Goal: Task Accomplishment & Management: Manage account settings

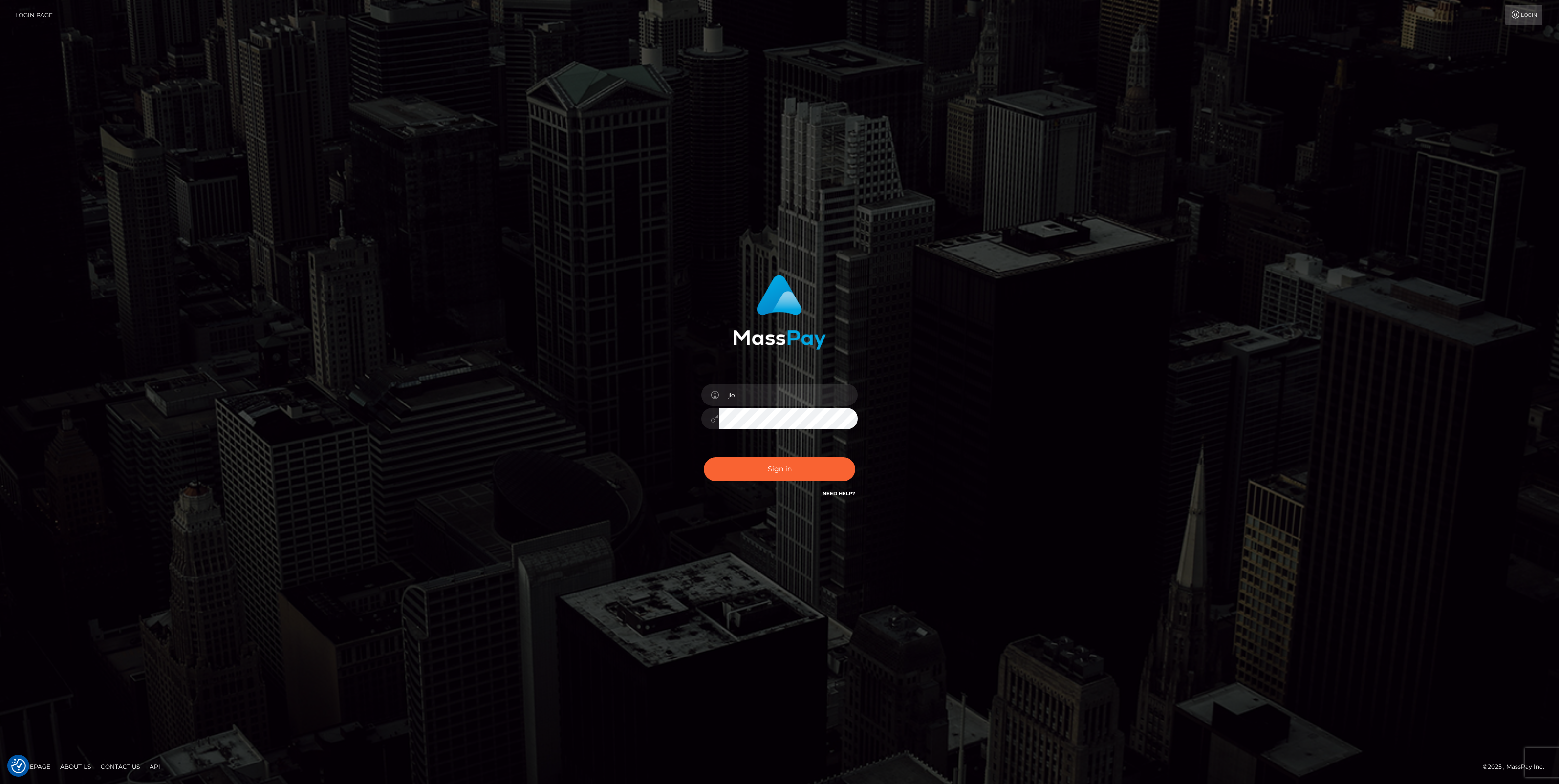
click at [1122, 385] on div "jlo Sign in" at bounding box center [780, 391] width 1559 height 395
click at [808, 478] on button "Sign in" at bounding box center [780, 469] width 151 height 24
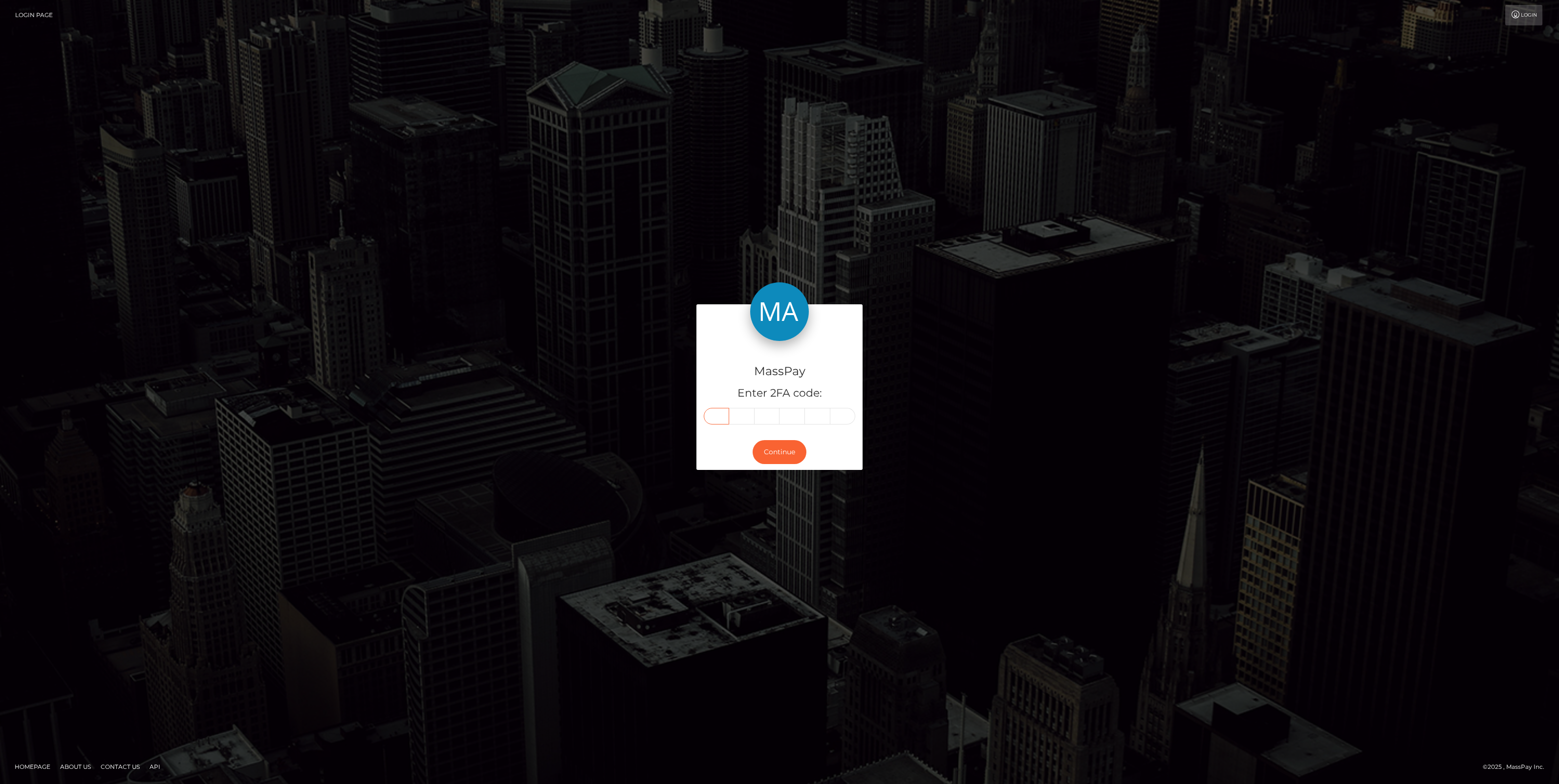
click at [720, 417] on input "text" at bounding box center [717, 416] width 25 height 16
paste input "4"
type input "4"
type input "6"
type input "4"
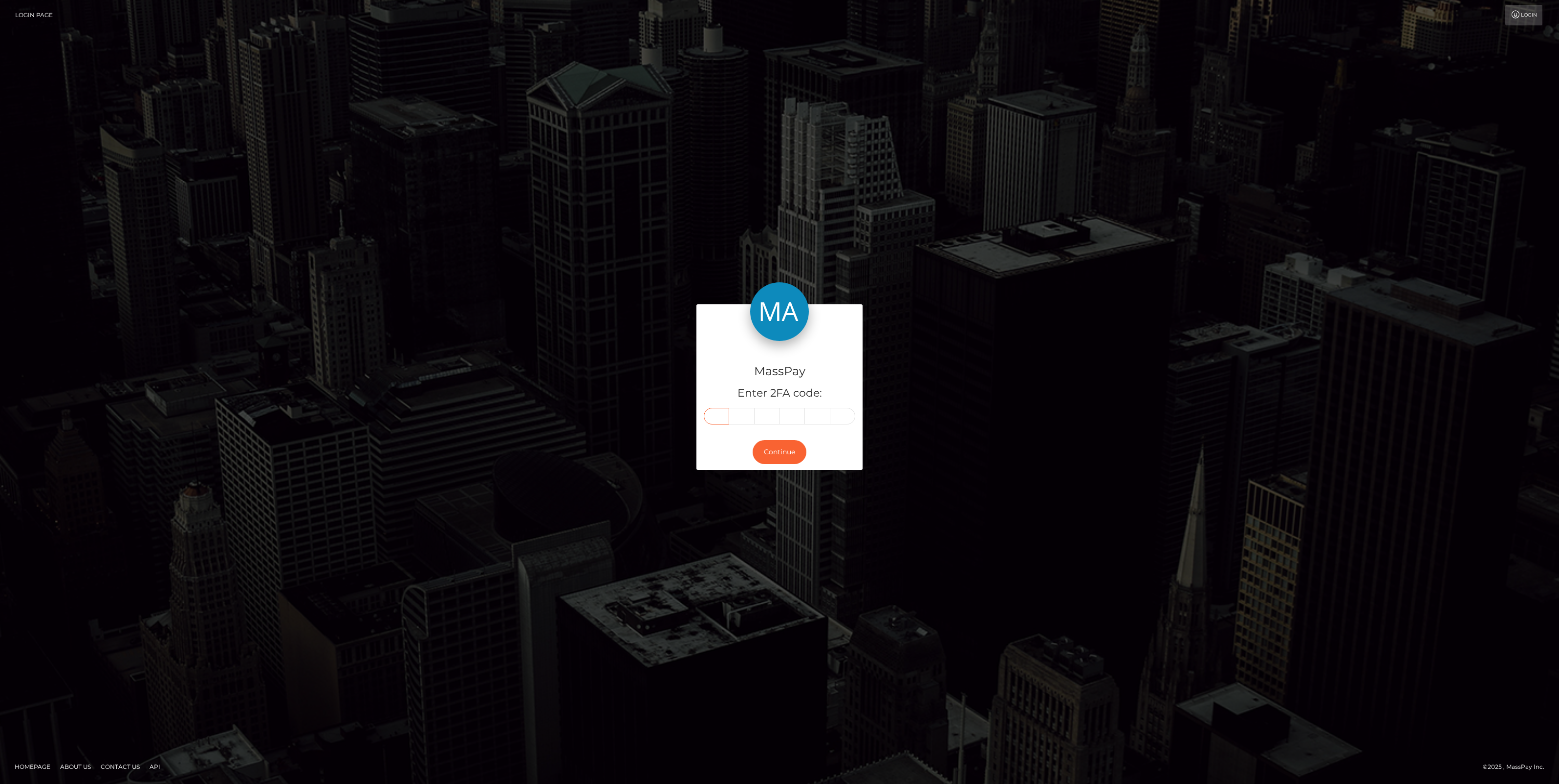
type input "3"
type input "0"
type input "3"
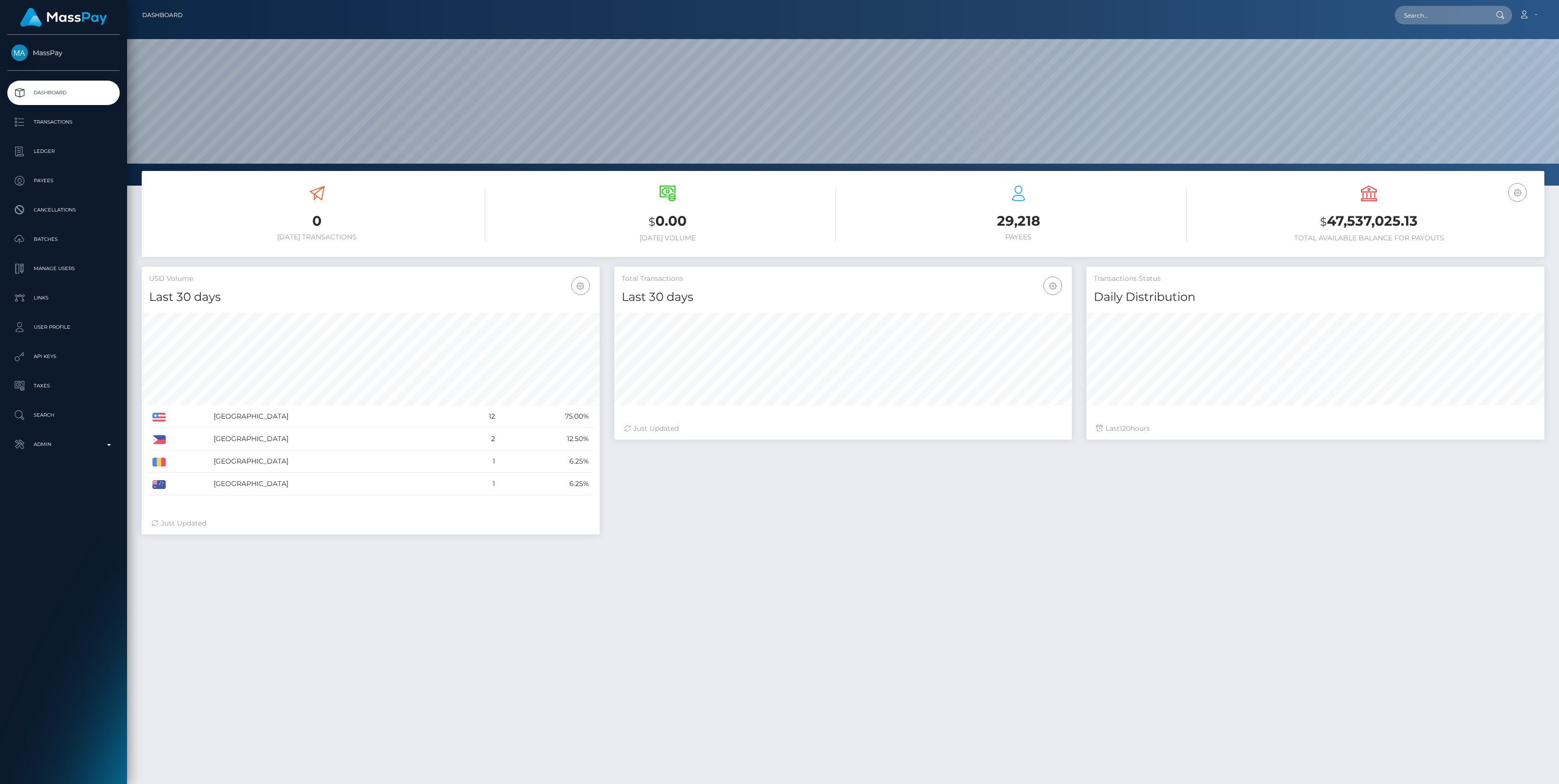
scroll to position [172, 458]
click at [1436, 16] on input "text" at bounding box center [1441, 15] width 92 height 19
paste input "victoria.whitby@icloud.com"
type input "victoria.whitby@icloud.com"
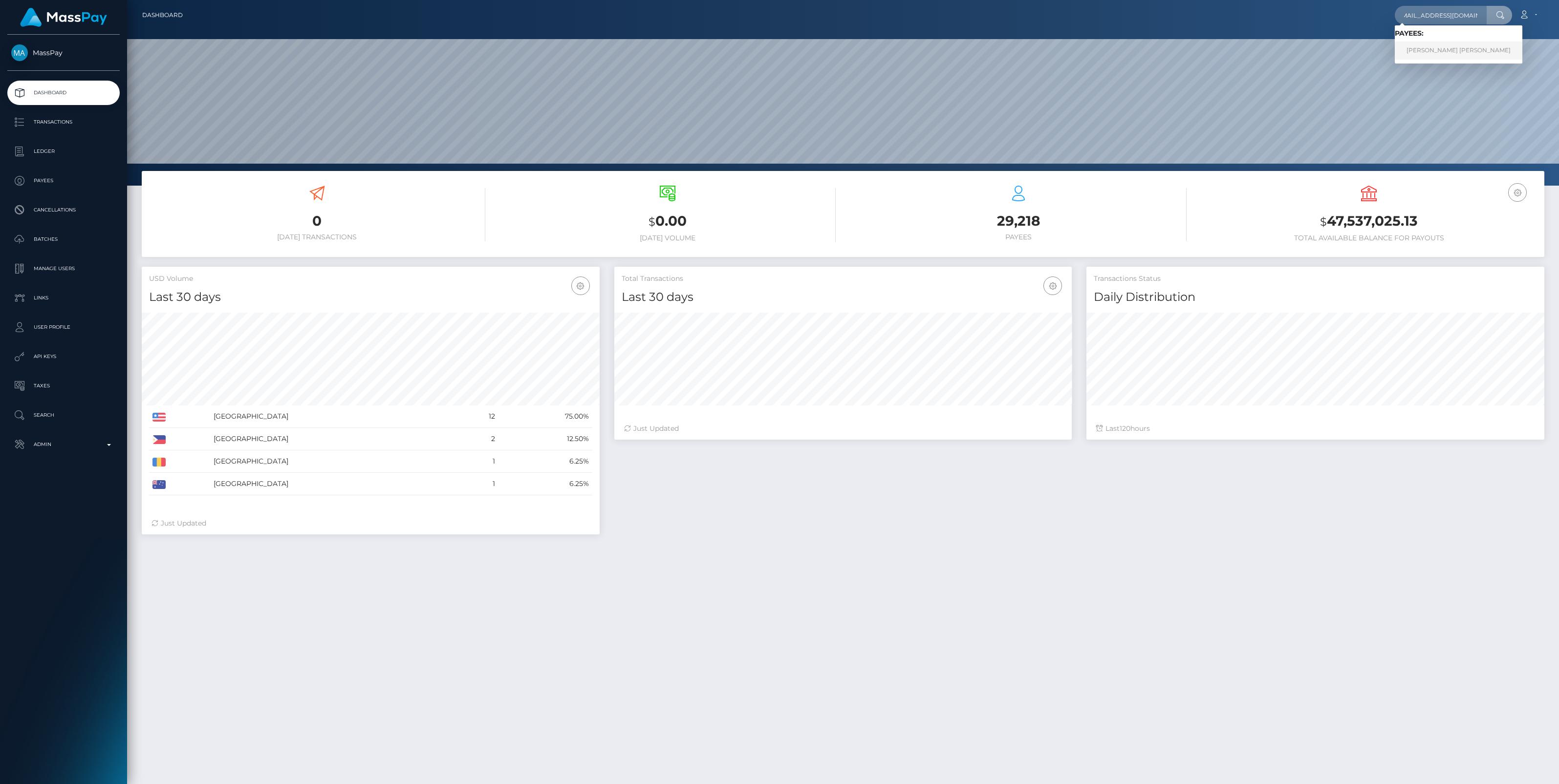
click at [1433, 50] on link "Victoria Jane Whitby" at bounding box center [1459, 51] width 128 height 18
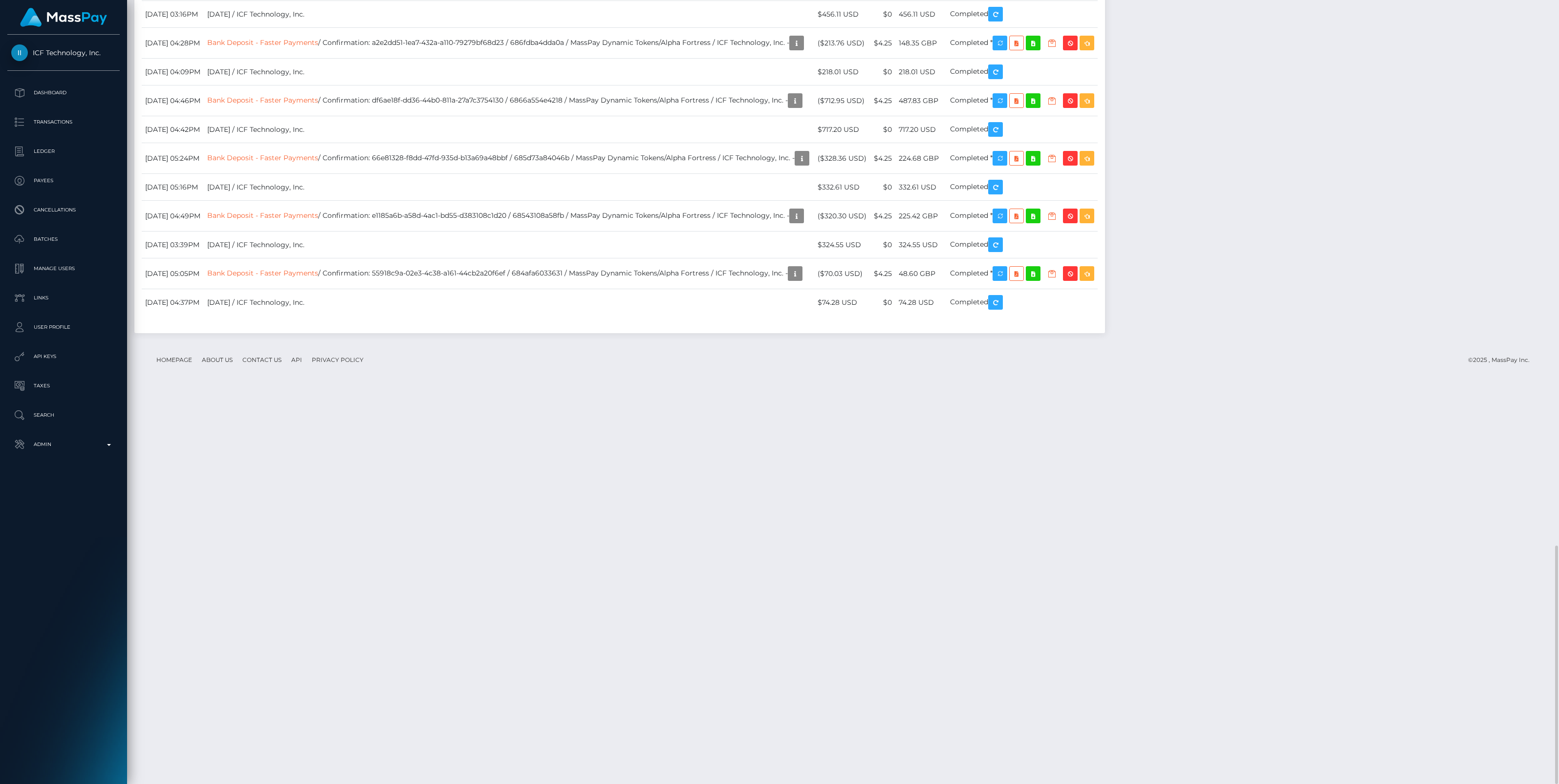
scroll to position [117, 458]
drag, startPoint x: 416, startPoint y: 146, endPoint x: 553, endPoint y: 150, distance: 137.1
copy td "843bf6da-f1cc-4b9d-817a-7554282b470d"
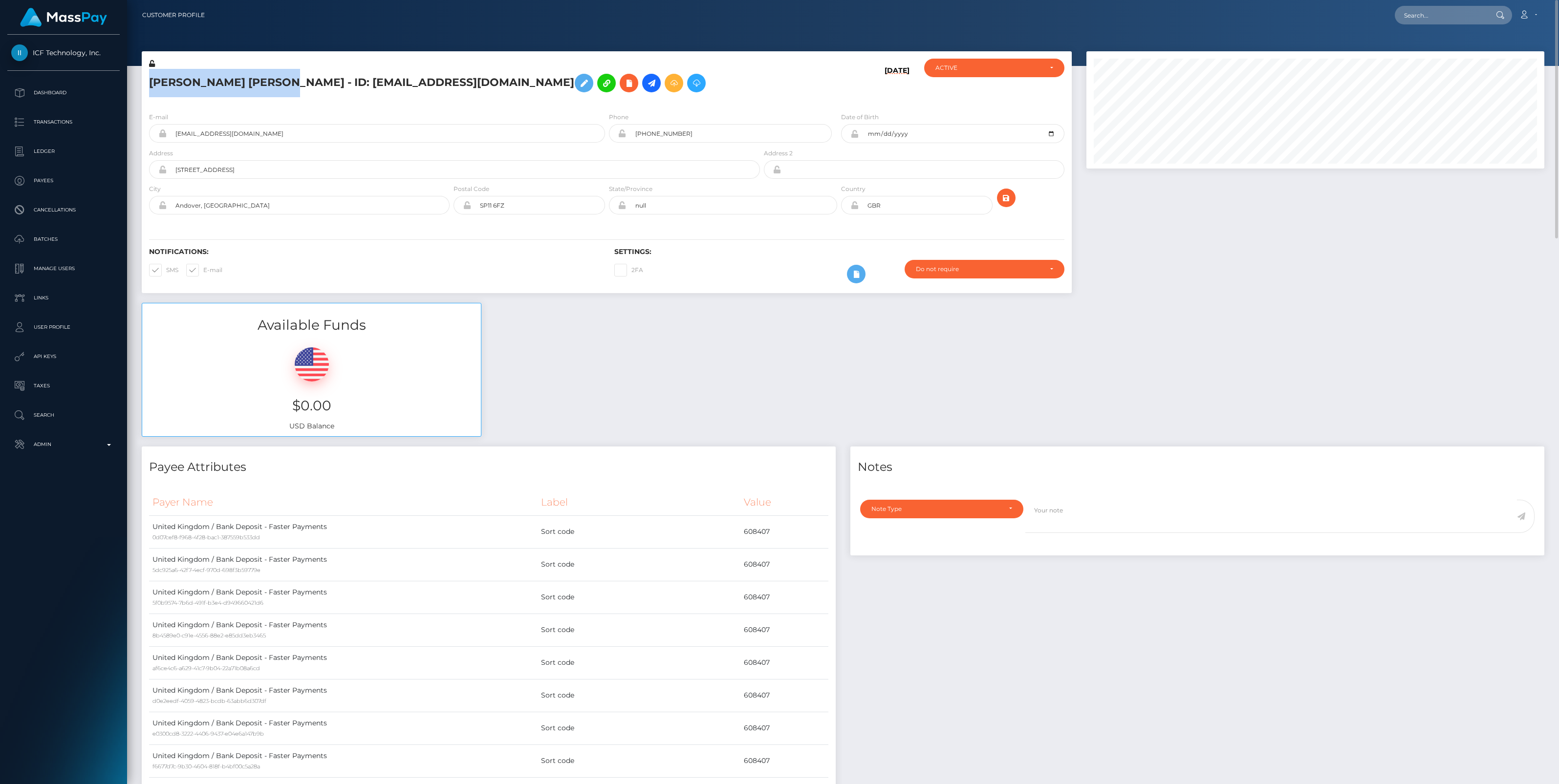
drag, startPoint x: 150, startPoint y: 82, endPoint x: 265, endPoint y: 84, distance: 115.0
click at [265, 84] on h5 "Victoria Jane Whitby - ID: victoria.whitby@icloud.com" at bounding box center [451, 83] width 606 height 28
copy h5 "[PERSON_NAME] [PERSON_NAME]"
click at [1322, 318] on div "Available Funds $0.00 USD Balance" at bounding box center [843, 374] width 1417 height 143
click at [111, 440] on p "Admin" at bounding box center [64, 445] width 105 height 15
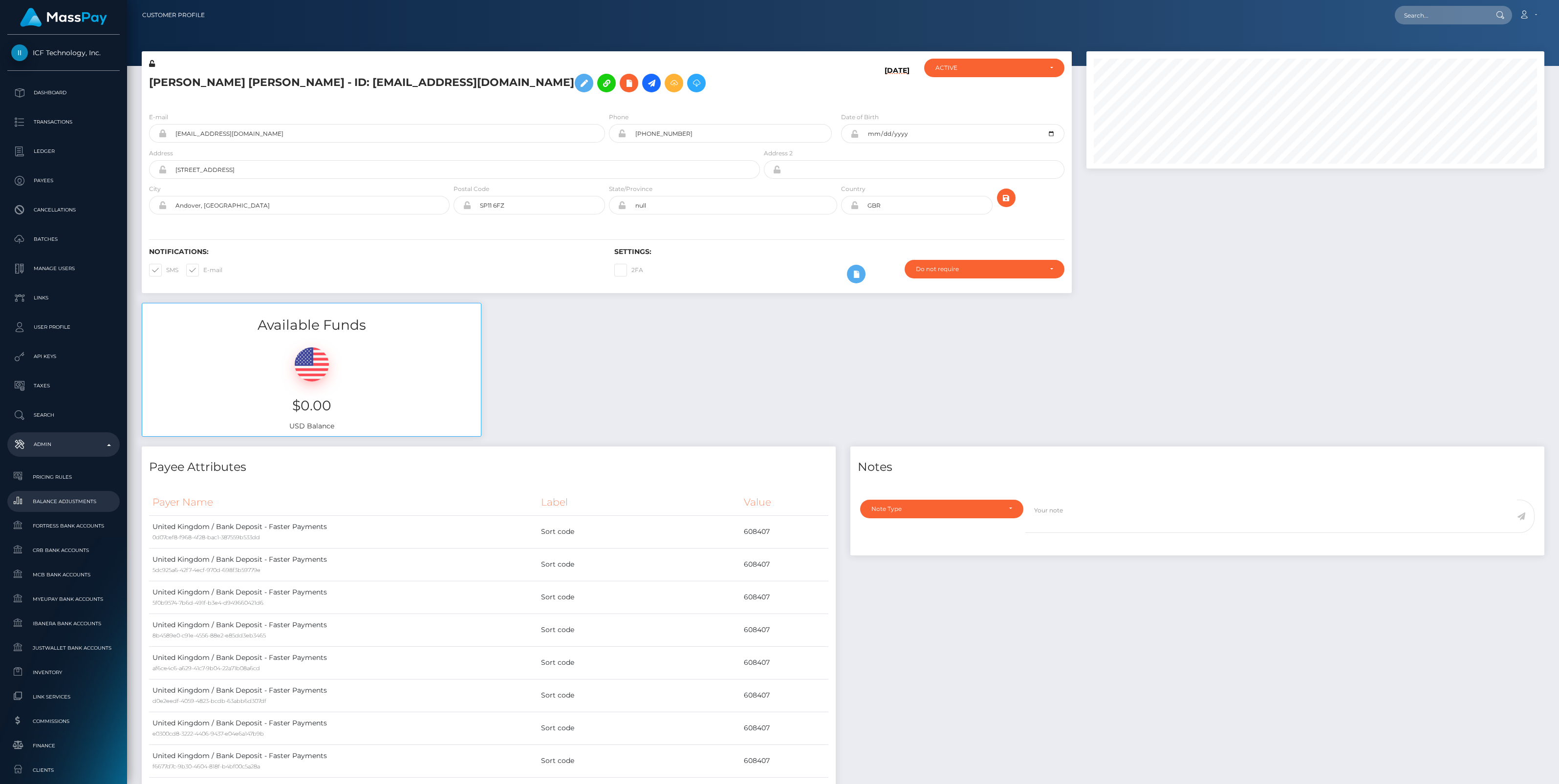
click at [72, 499] on span "Balance Adjustments" at bounding box center [64, 501] width 105 height 11
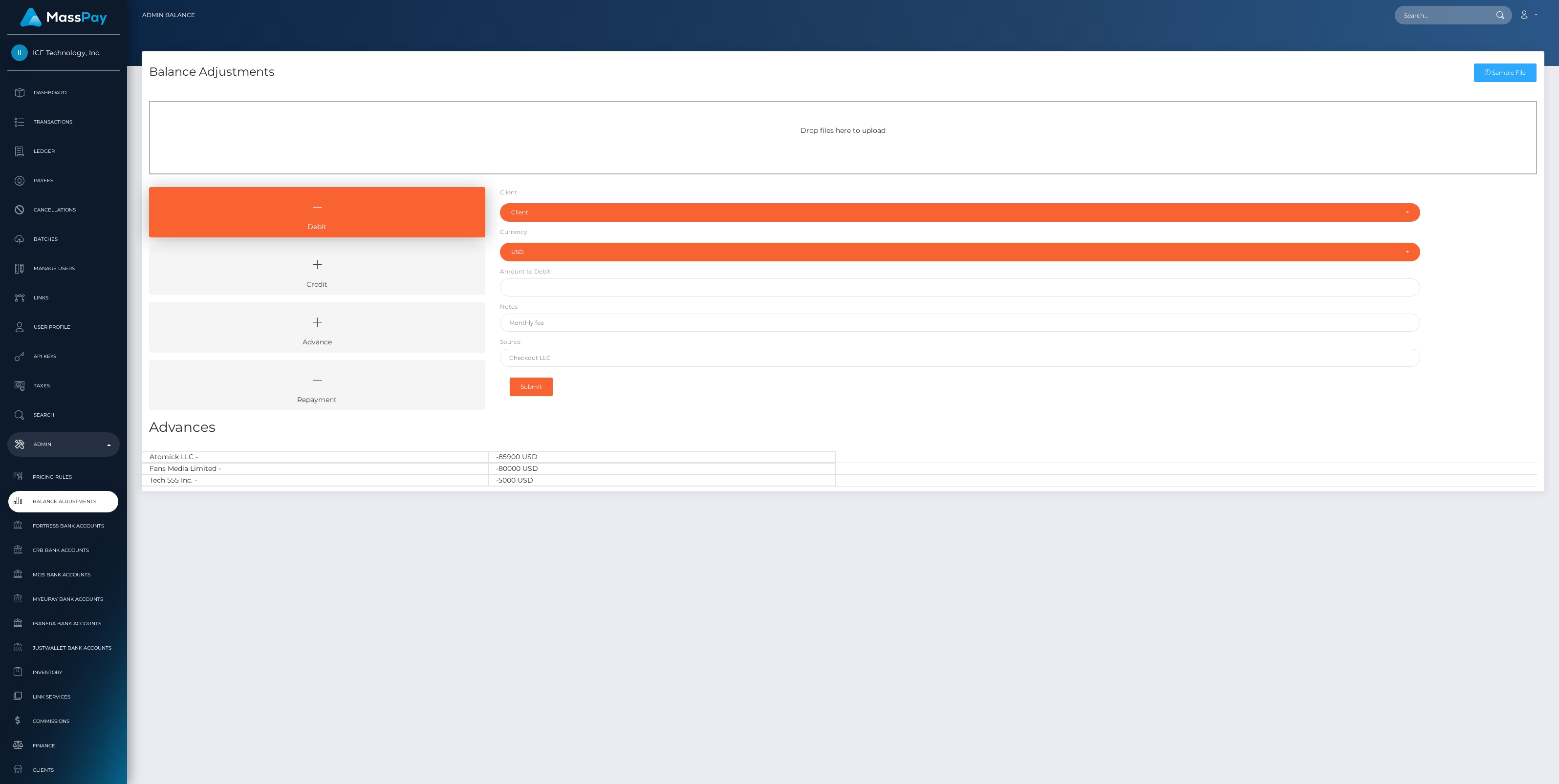
select select "USD"
click at [393, 276] on icon at bounding box center [317, 264] width 313 height 29
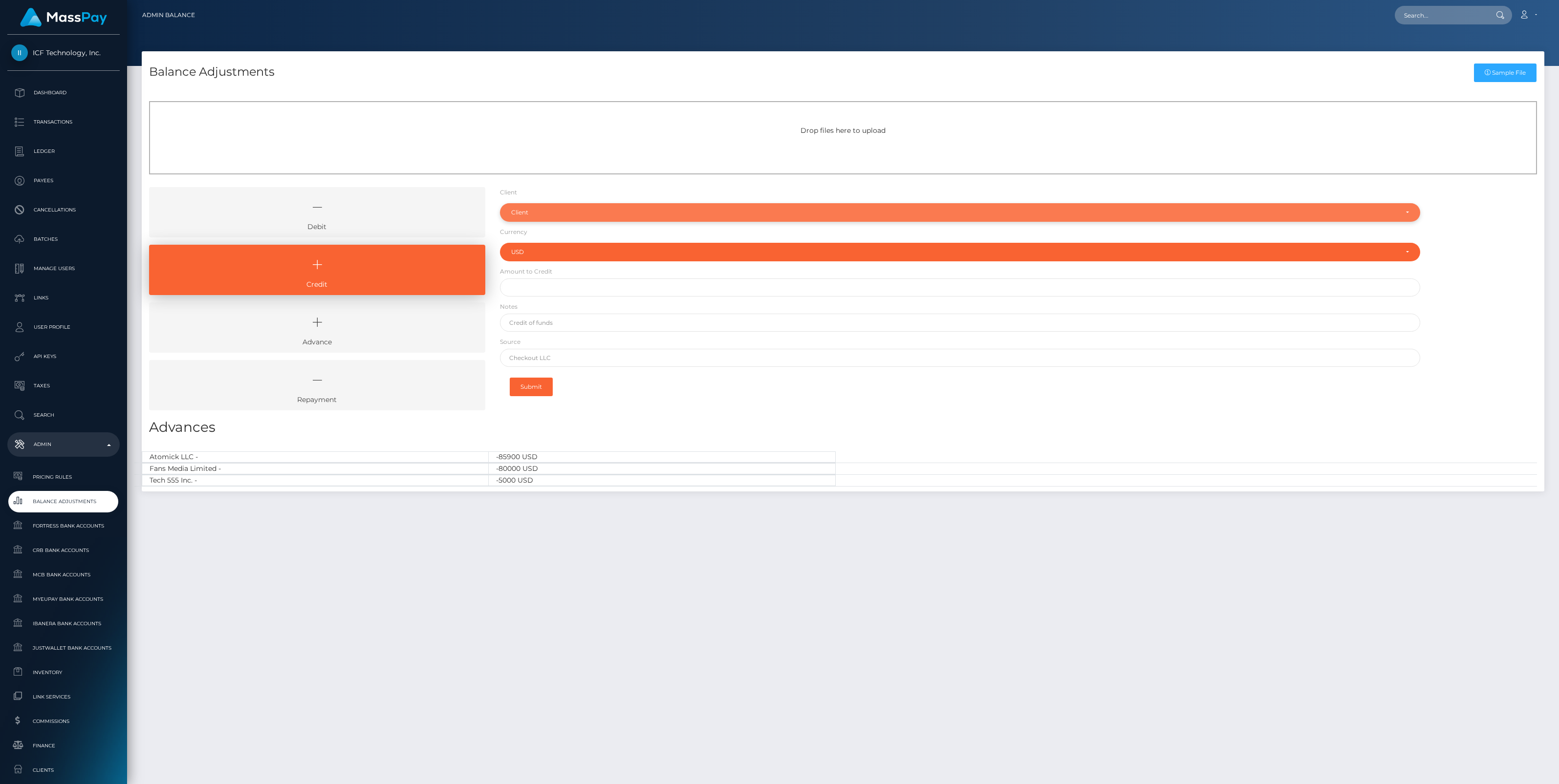
click at [545, 212] on div "Client" at bounding box center [954, 212] width 887 height 8
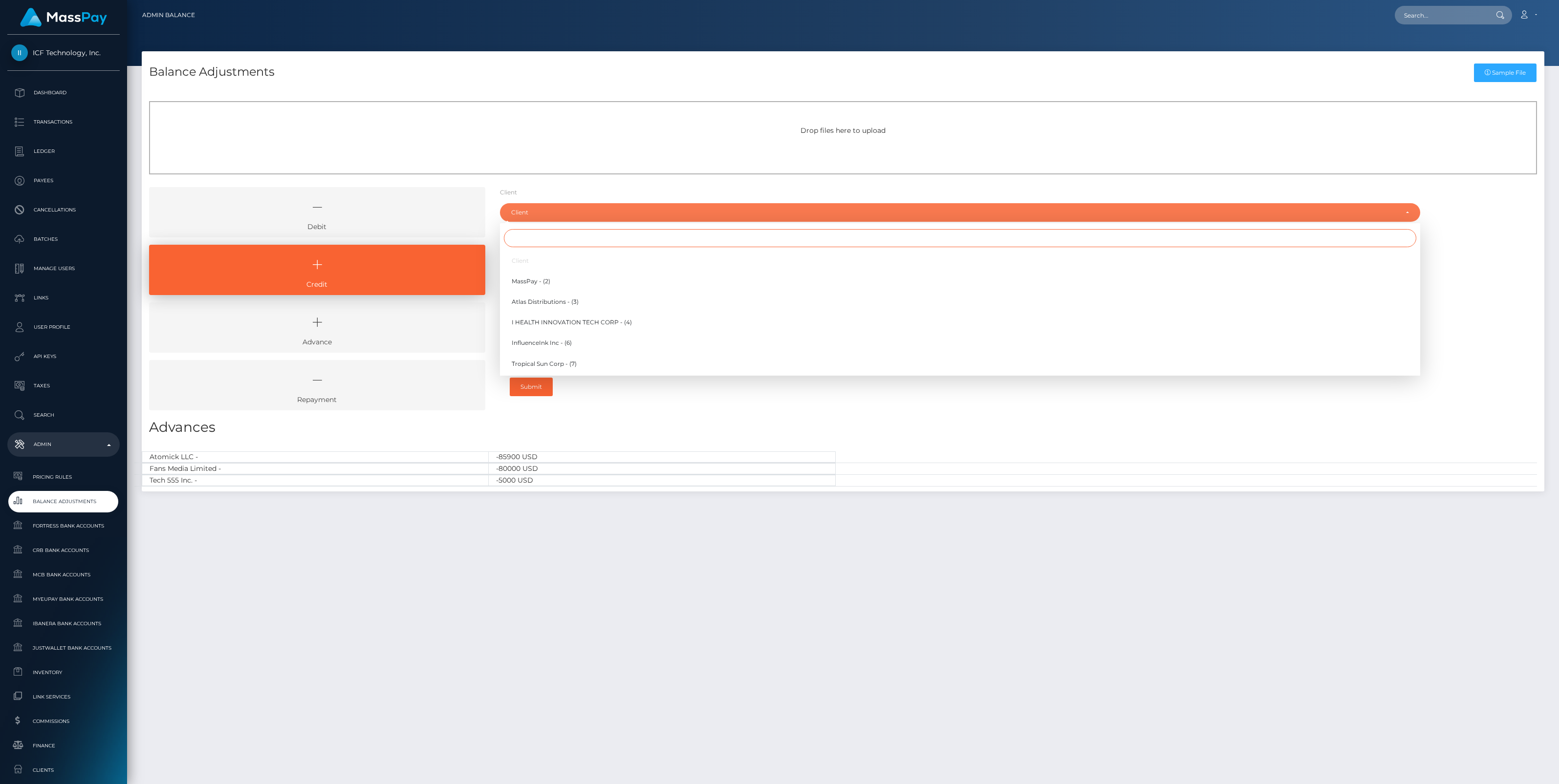
click at [536, 240] on input "Search" at bounding box center [960, 238] width 913 height 18
type input "IC"
click at [555, 340] on span "ICF Technology, Inc. - (49)" at bounding box center [550, 343] width 76 height 9
select select "49"
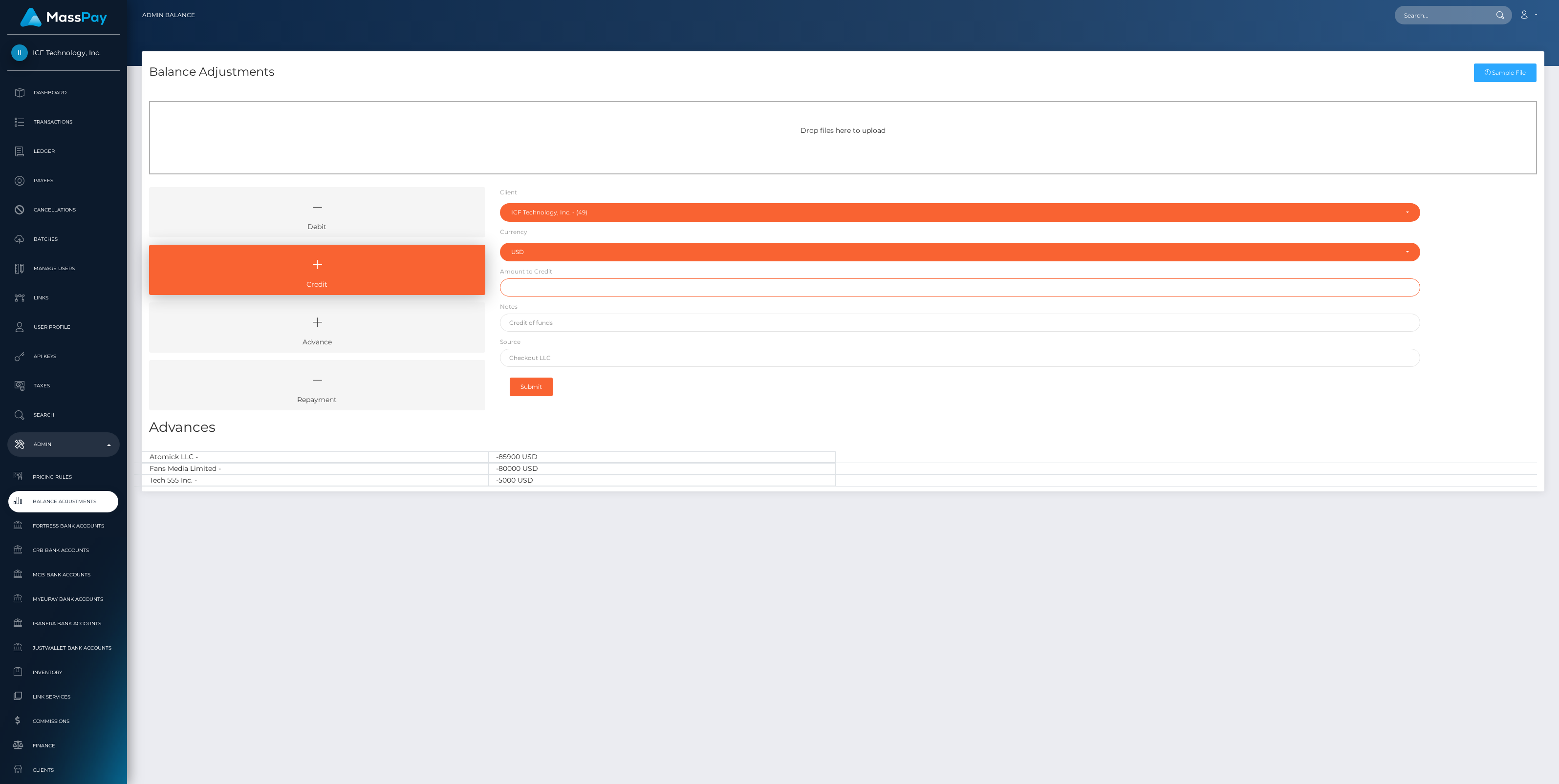
click at [557, 289] on input "text" at bounding box center [960, 287] width 921 height 18
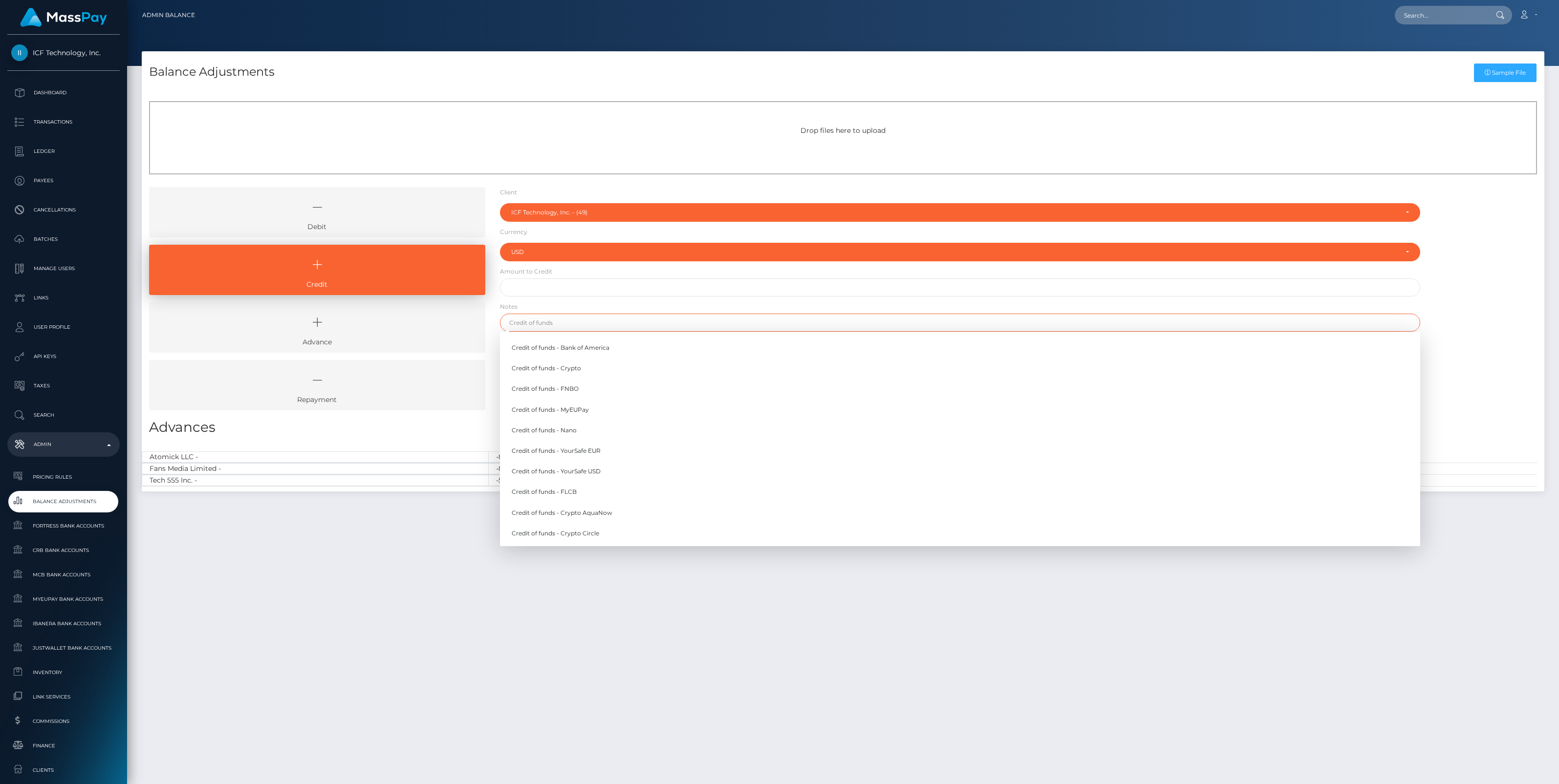
click at [553, 325] on input "text" at bounding box center [960, 322] width 921 height 18
paste input "Reimbursement for FX Fee - [PERSON_NAME] [PERSON_NAME] / 843bf6da-f1cc-4b9d-817…"
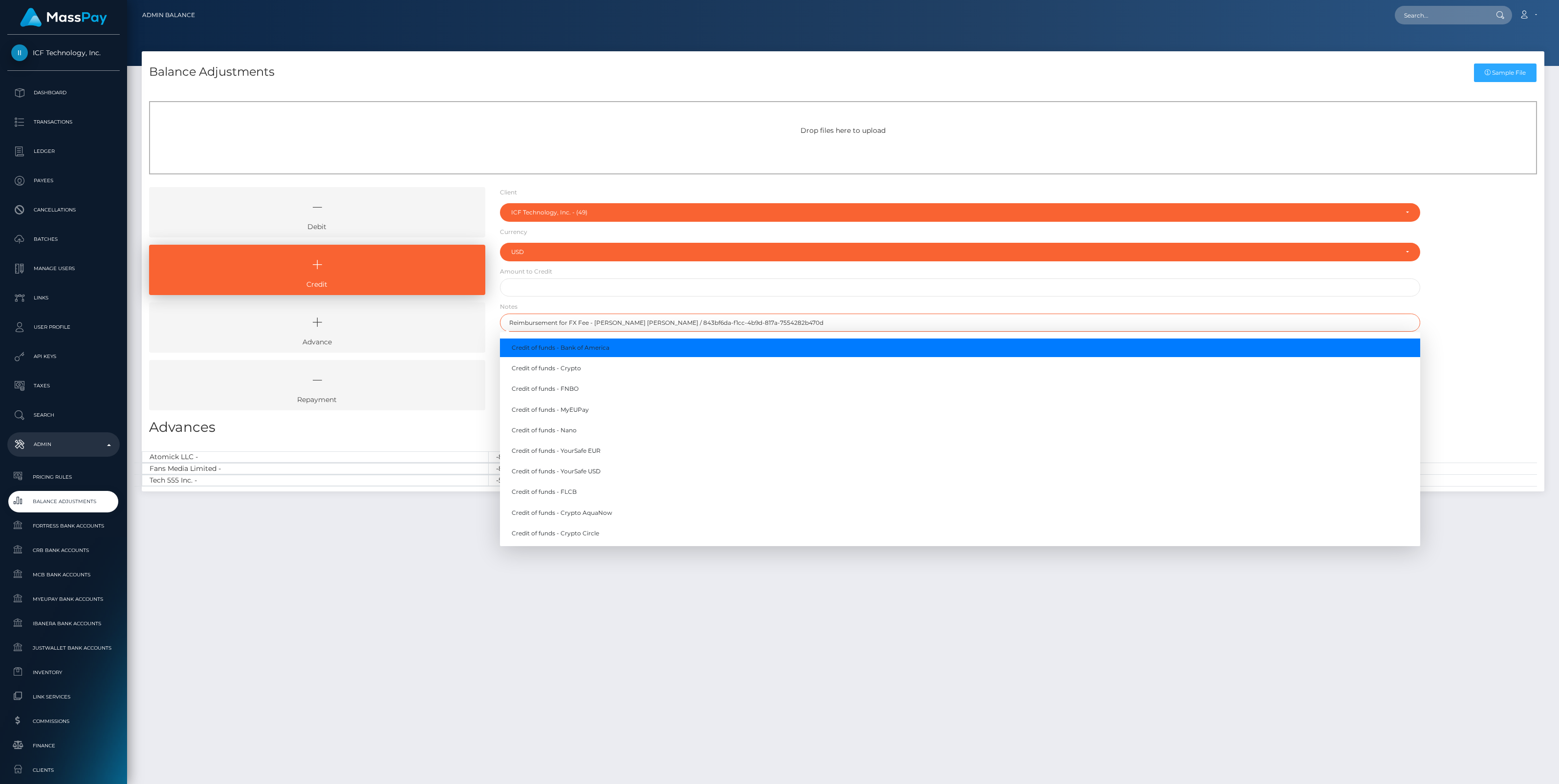
type input "Reimbursement for FX Fee - [PERSON_NAME] [PERSON_NAME] / 843bf6da-f1cc-4b9d-817…"
click at [1472, 301] on div "Debit Credit Advance Repayment" at bounding box center [843, 302] width 1403 height 230
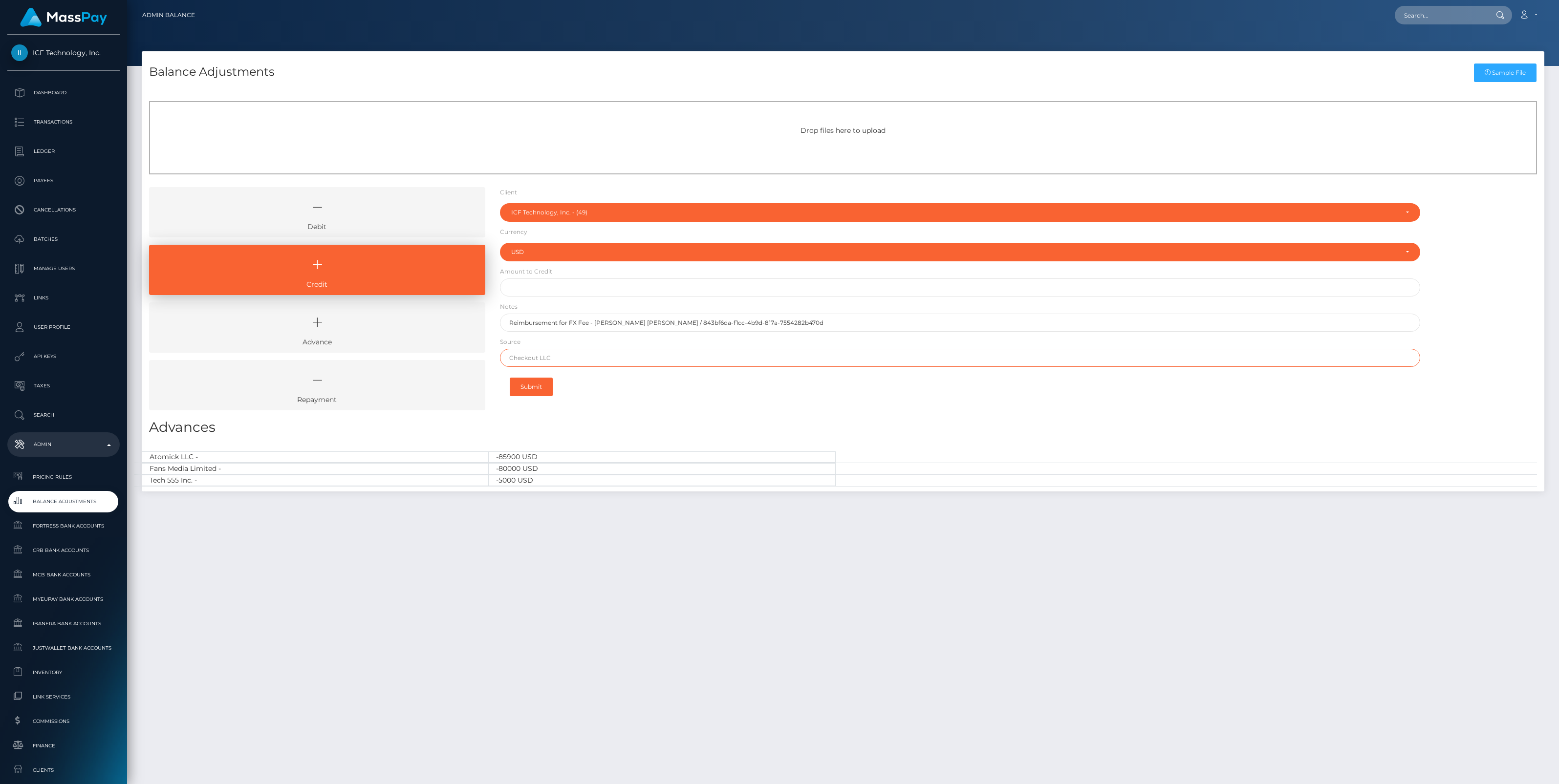
click at [534, 361] on input "text" at bounding box center [960, 358] width 921 height 18
type input "MassPay"
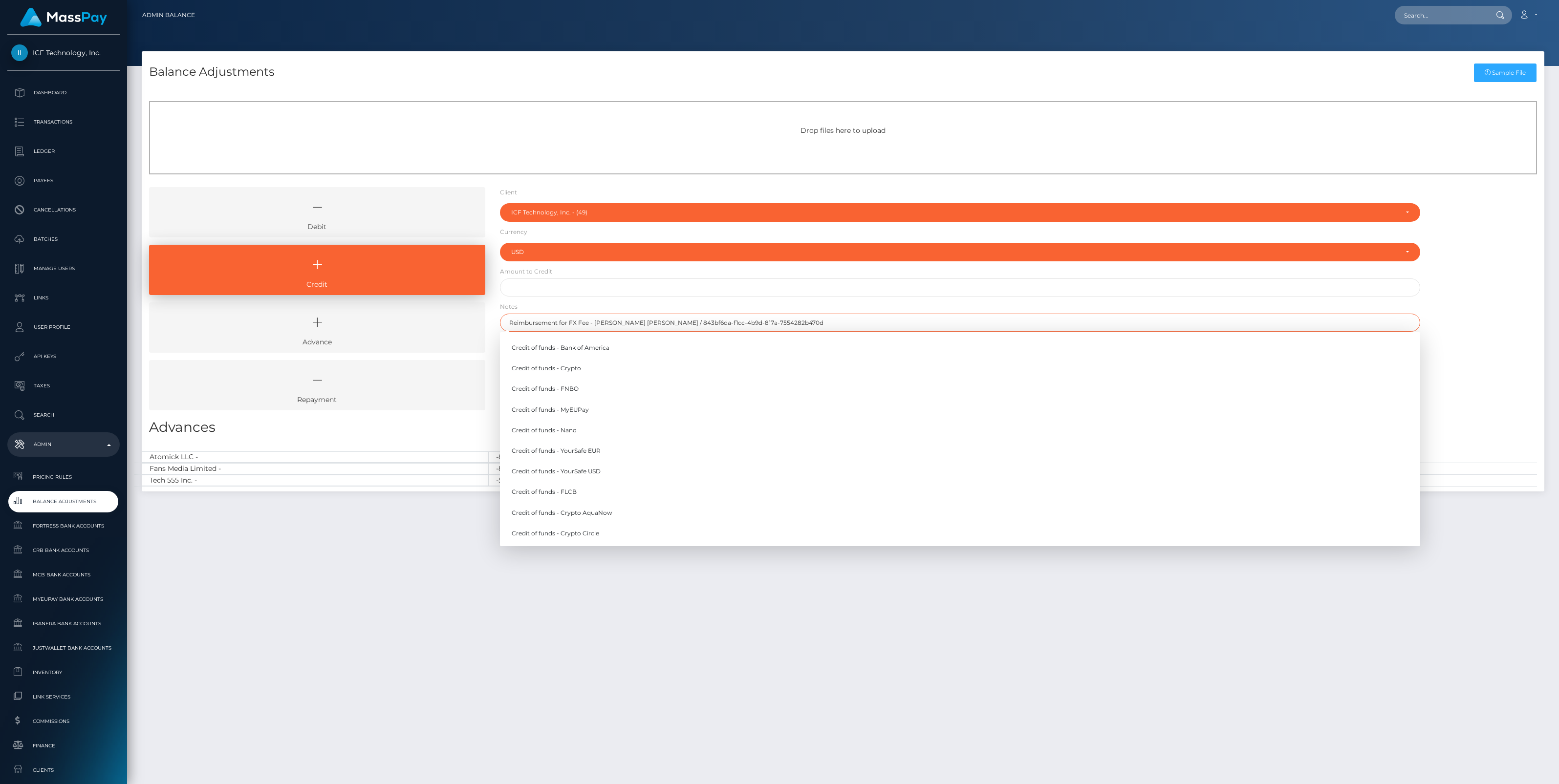
drag, startPoint x: 792, startPoint y: 325, endPoint x: 259, endPoint y: 353, distance: 533.7
click at [259, 353] on div "Debit Credit Advance Repayment" at bounding box center [843, 302] width 1403 height 230
click at [562, 325] on input "text" at bounding box center [960, 322] width 921 height 18
paste input "Reimbursement for FX Fee - [PERSON_NAME] [PERSON_NAME] / 843bf6da-f1cc-4b9d-817…"
type input "Reimbursement for FX Fee - [PERSON_NAME] [PERSON_NAME] / 843bf6da-f1cc-4b9d-817…"
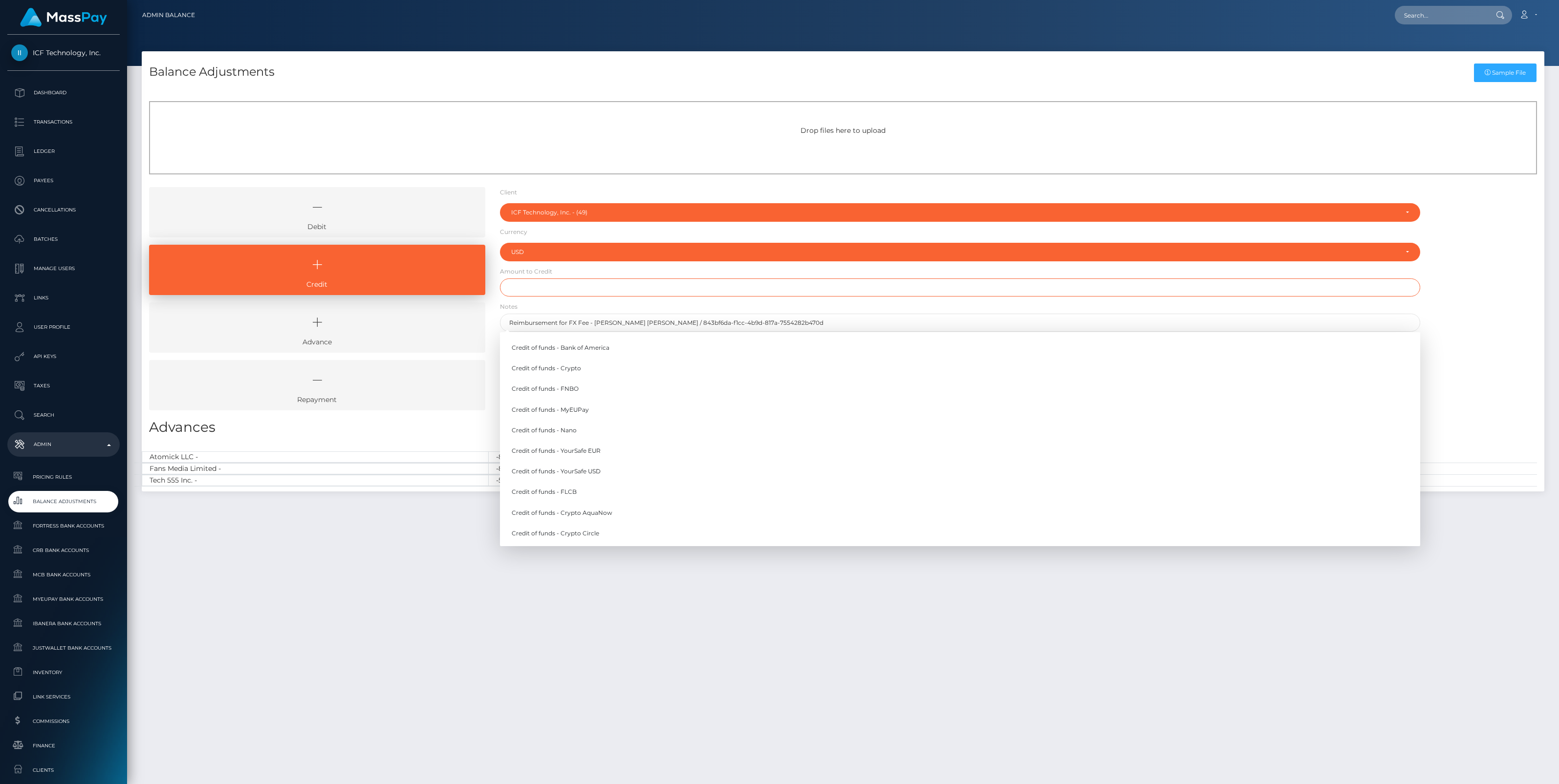
click at [534, 287] on input "text" at bounding box center [960, 287] width 921 height 18
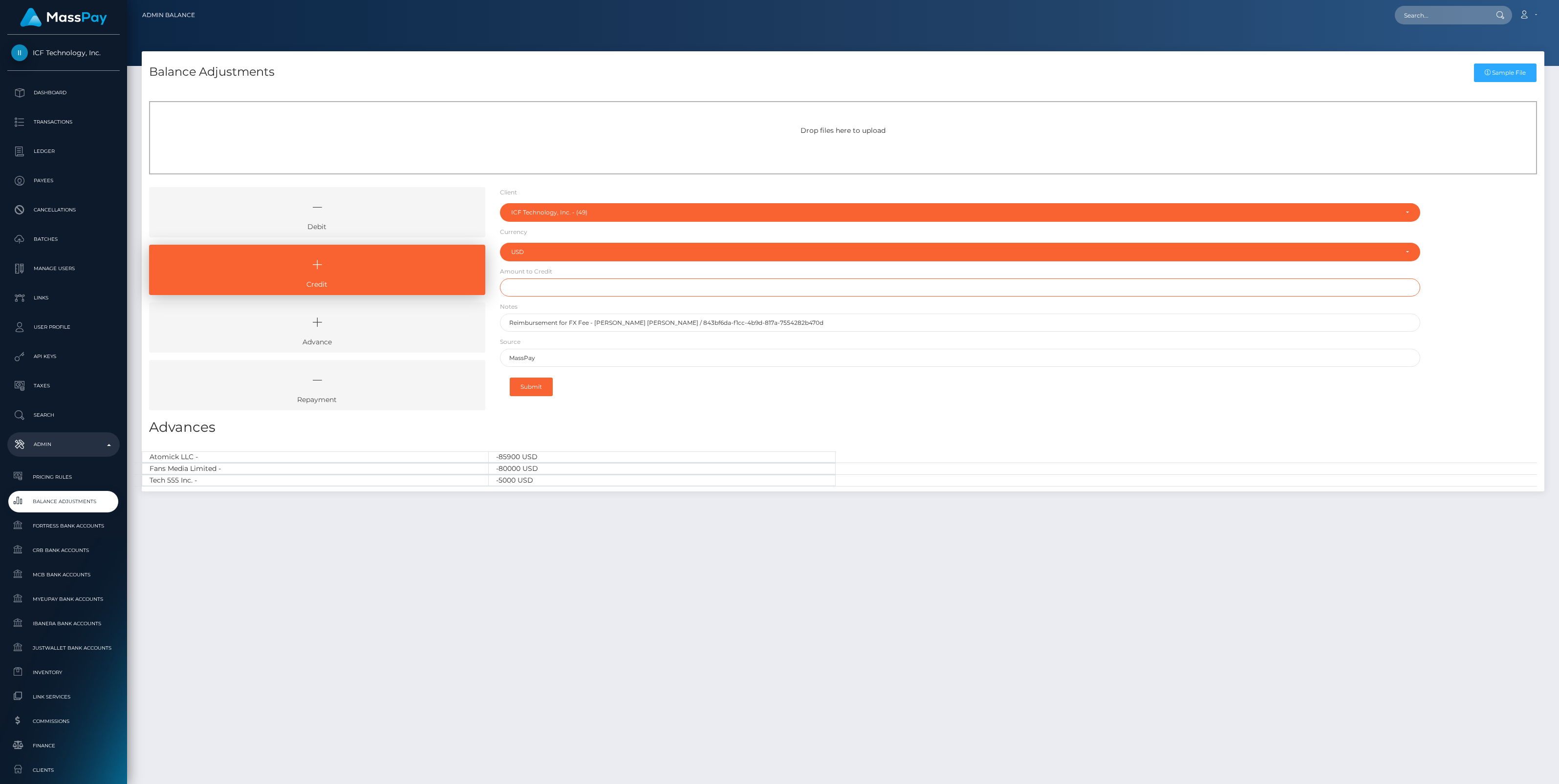
click at [531, 288] on input "text" at bounding box center [960, 287] width 921 height 18
type input "$264.67"
click at [530, 385] on button "Submit" at bounding box center [531, 387] width 43 height 19
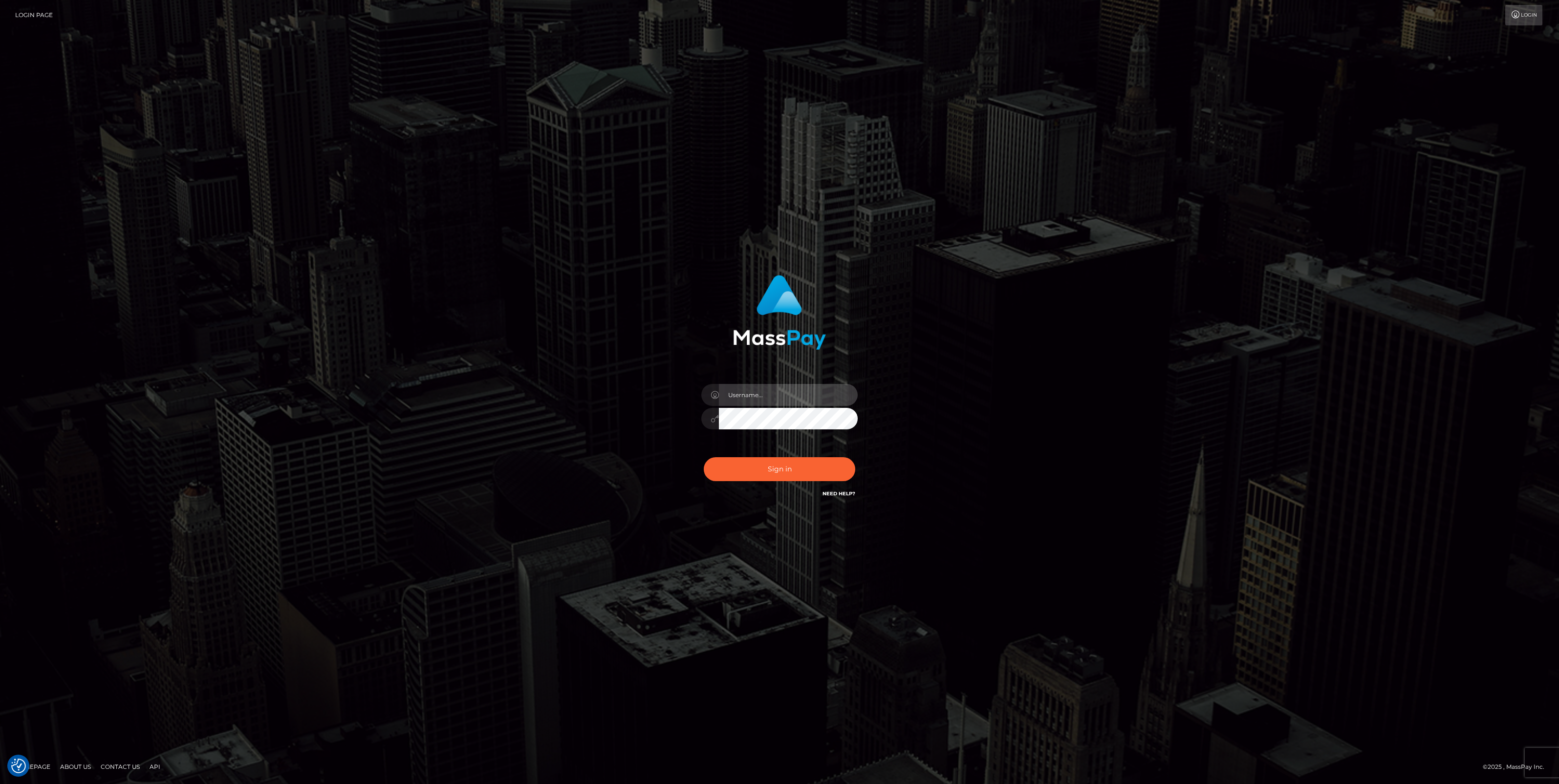
type input "jlo"
click at [796, 468] on button "Sign in" at bounding box center [780, 469] width 151 height 24
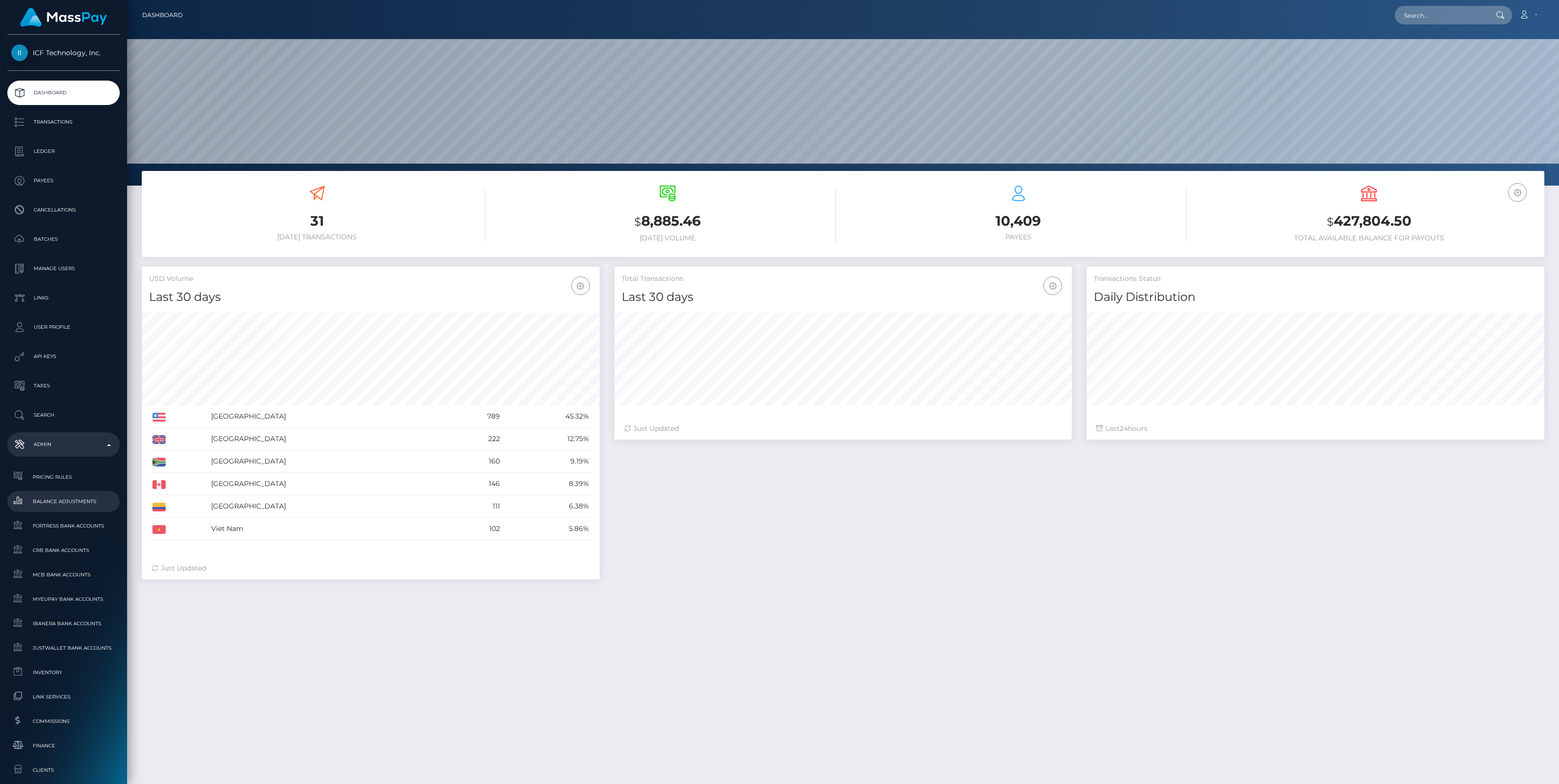
scroll to position [172, 458]
click at [65, 501] on span "Balance Adjustments" at bounding box center [64, 501] width 105 height 11
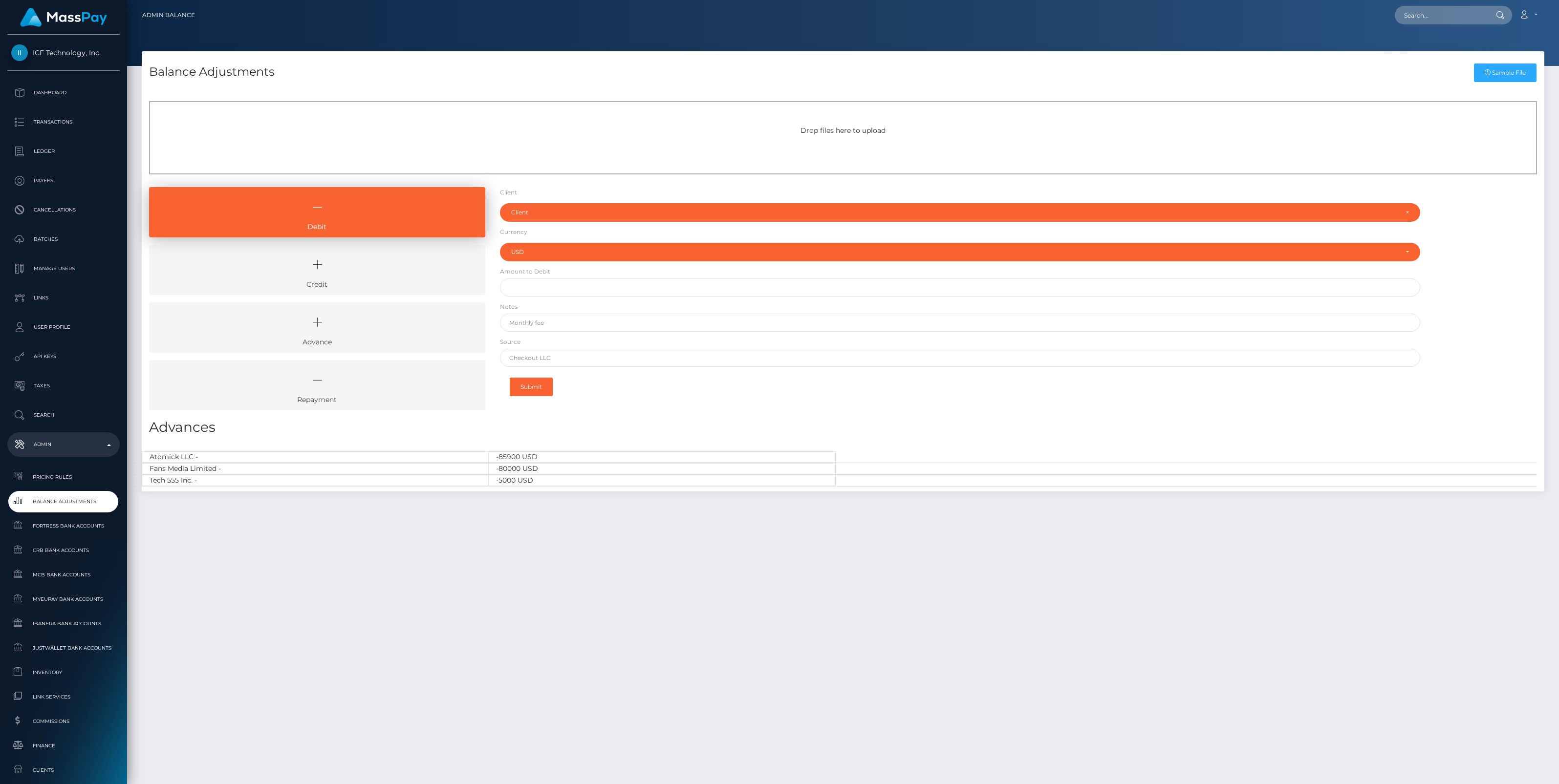
select select "USD"
click at [359, 270] on icon at bounding box center [317, 264] width 313 height 29
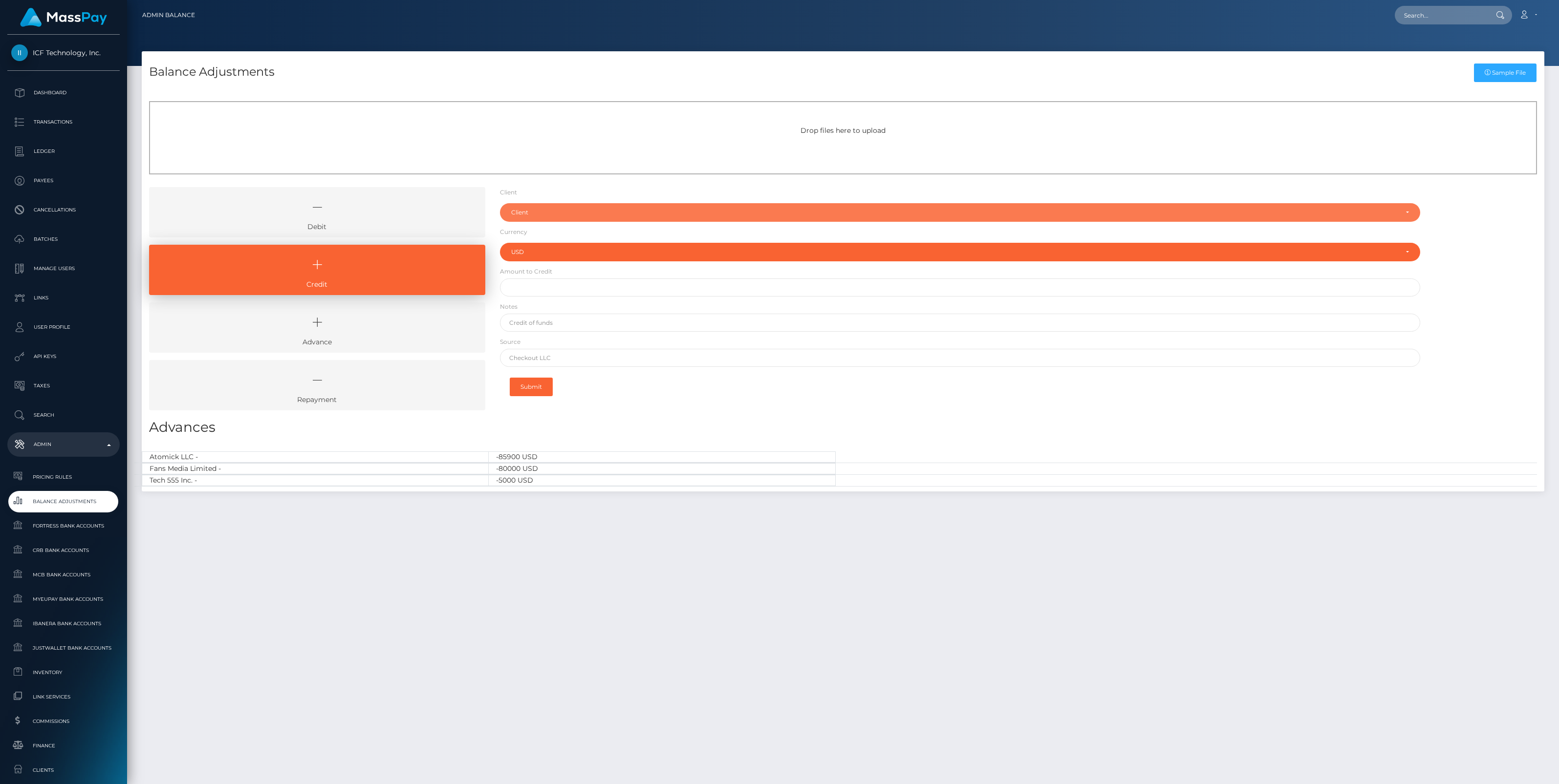
drag, startPoint x: 539, startPoint y: 212, endPoint x: 536, endPoint y: 221, distance: 9.5
click at [539, 212] on div "Client" at bounding box center [954, 212] width 887 height 8
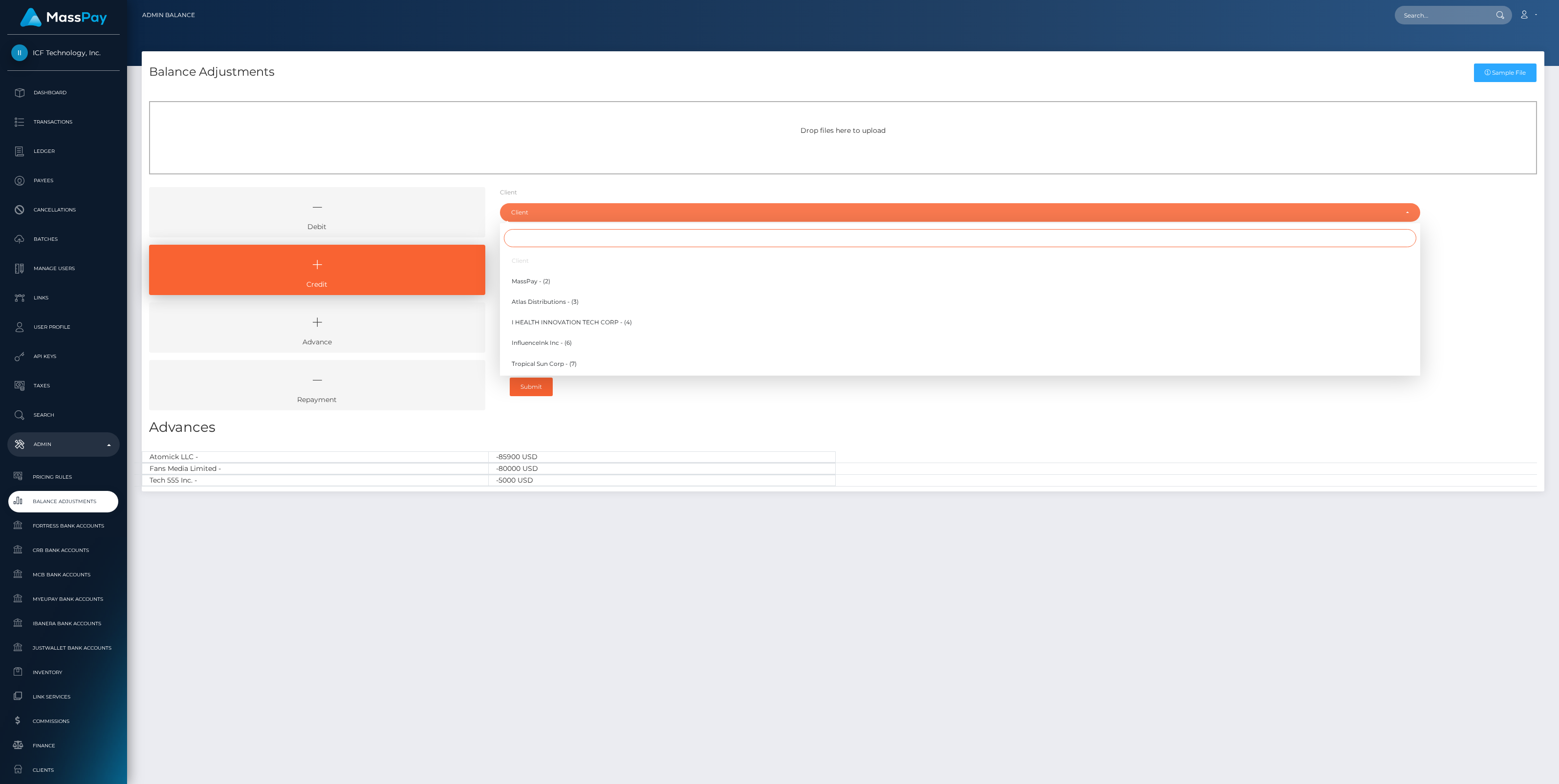
click at [531, 235] on input "Search" at bounding box center [960, 238] width 913 height 18
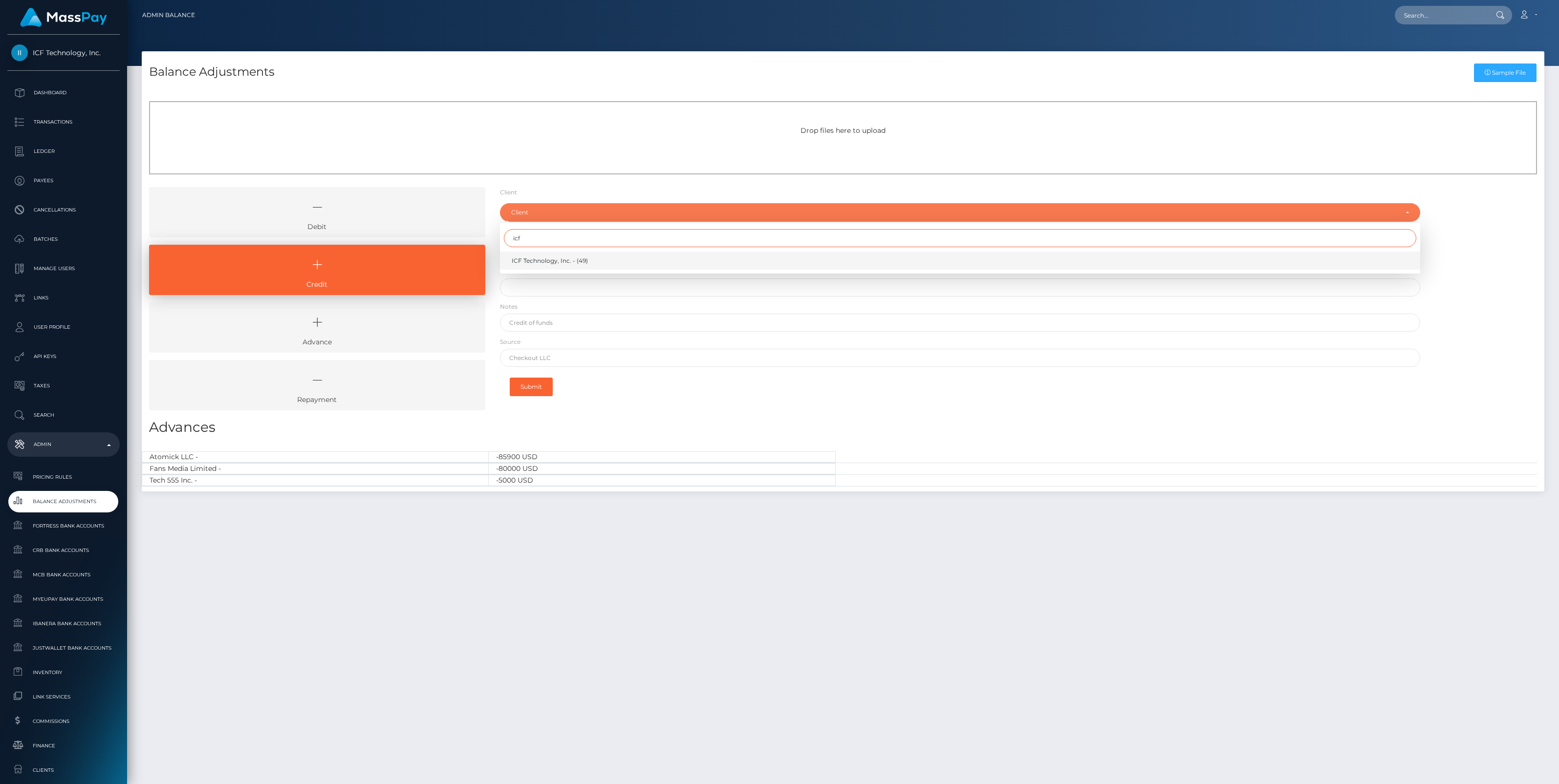
type input "icf"
click at [542, 260] on span "ICF Technology, Inc. - (49)" at bounding box center [550, 261] width 76 height 9
select select "49"
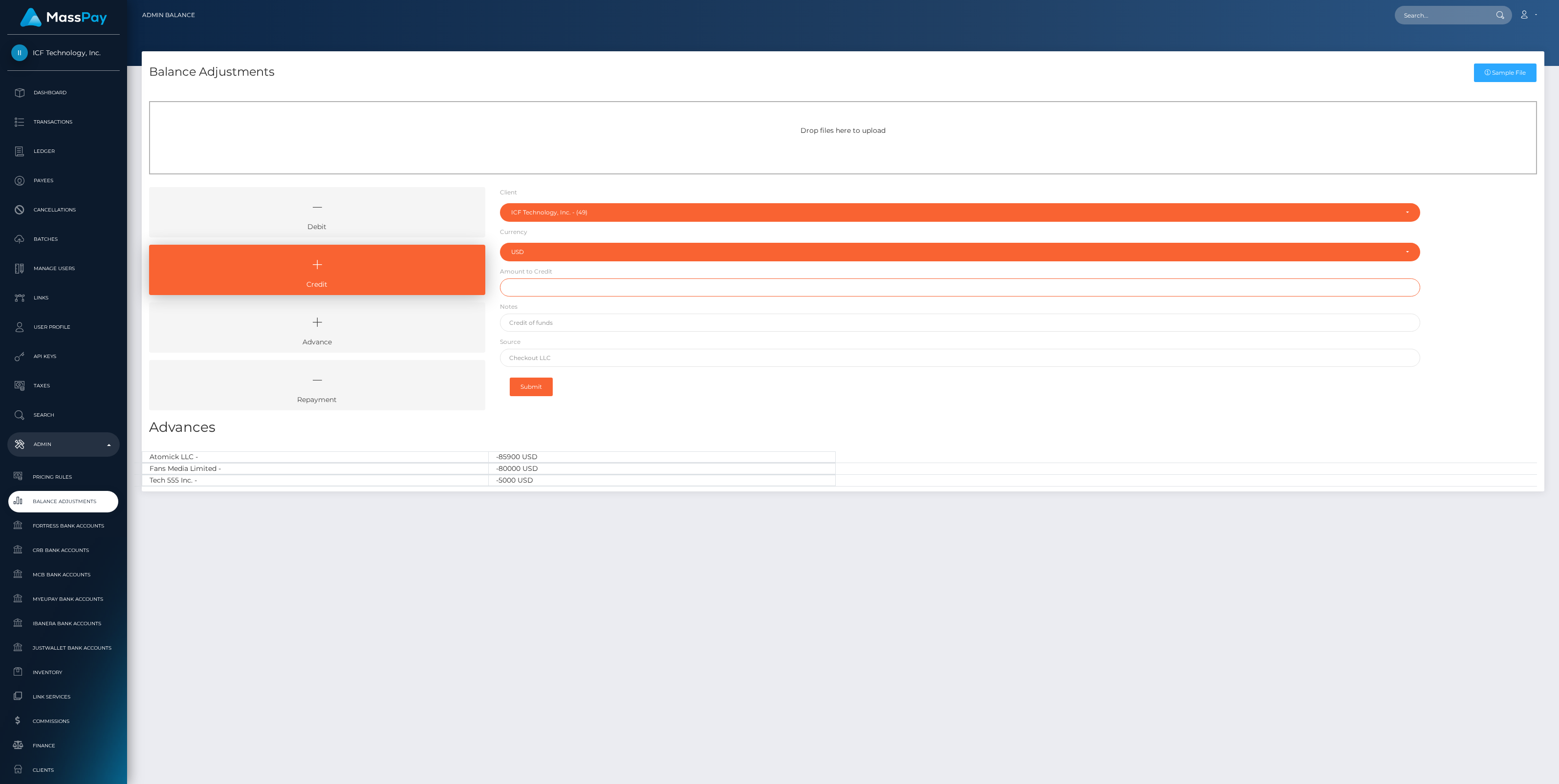
click at [531, 290] on input "text" at bounding box center [960, 287] width 921 height 18
type input "$264.67"
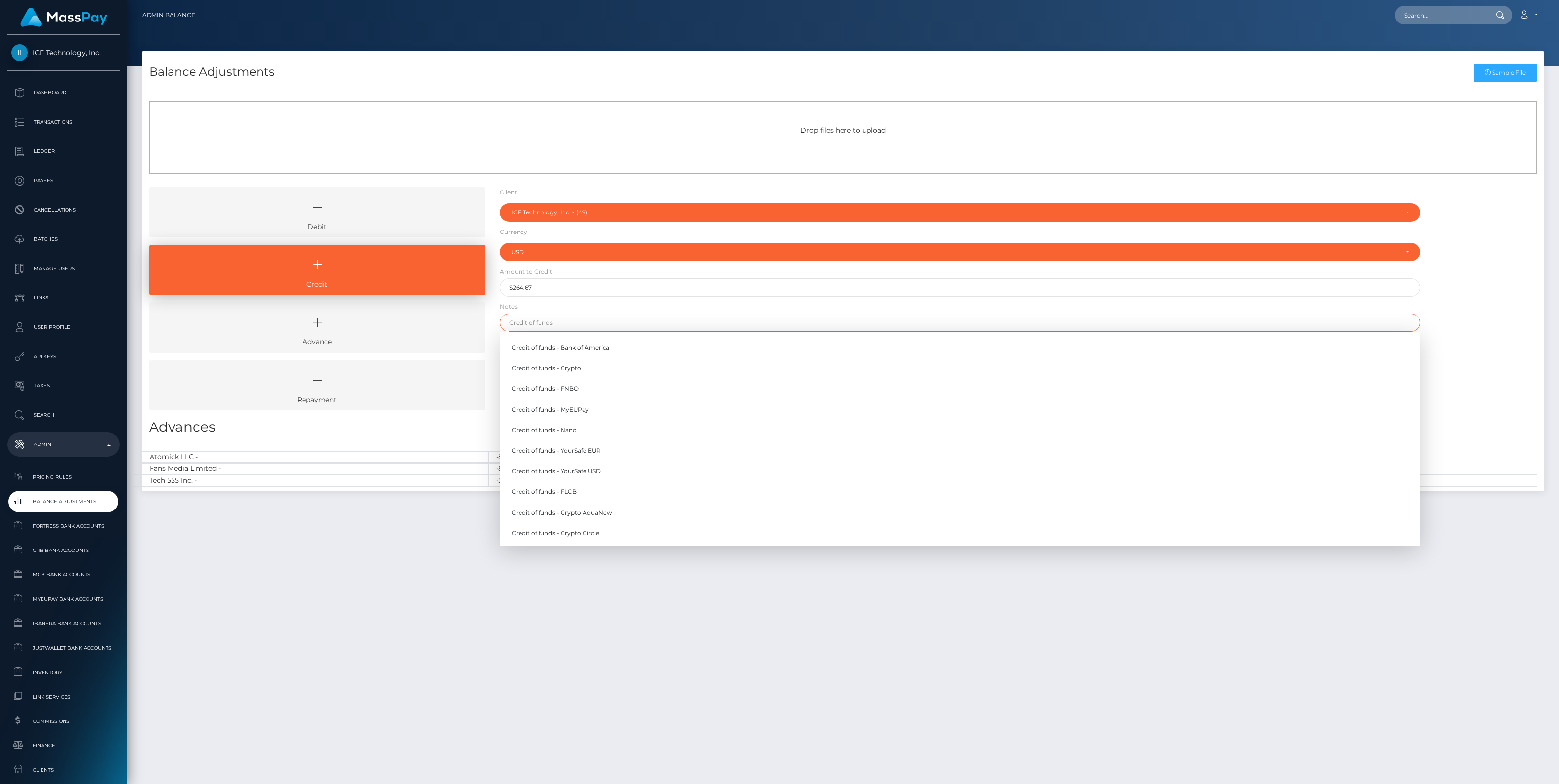
click at [558, 327] on input "text" at bounding box center [960, 322] width 921 height 18
paste input "Reimbursement for FX Fee - Victoria Jane Whitby / 843bf6da-f1cc-4b9d-817a-75542…"
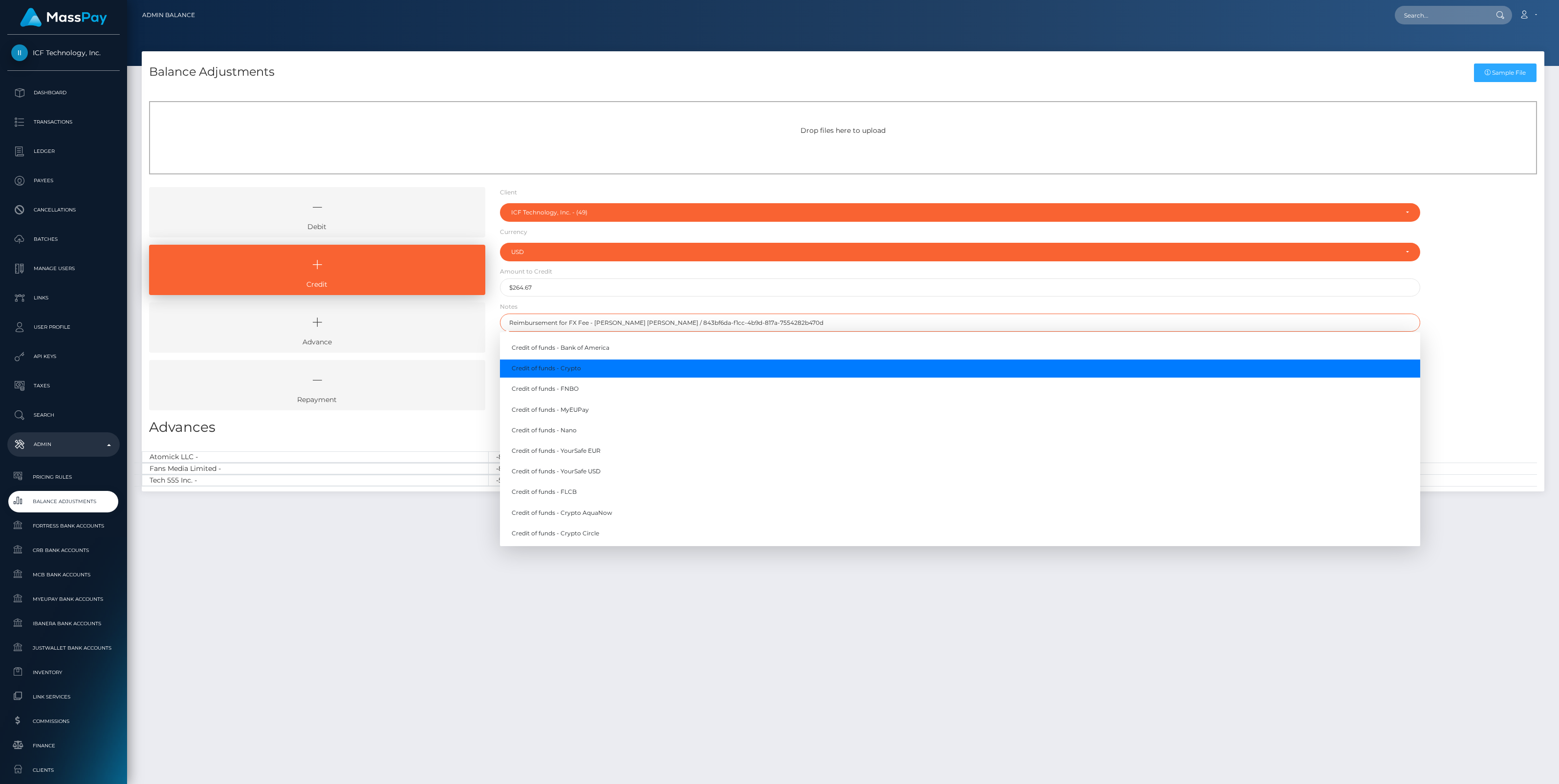
type input "Reimbursement for FX Fee - Victoria Jane Whitby / 843bf6da-f1cc-4b9d-817a-75542…"
click at [1469, 313] on div "Debit Credit Advance Repayment" at bounding box center [843, 302] width 1403 height 230
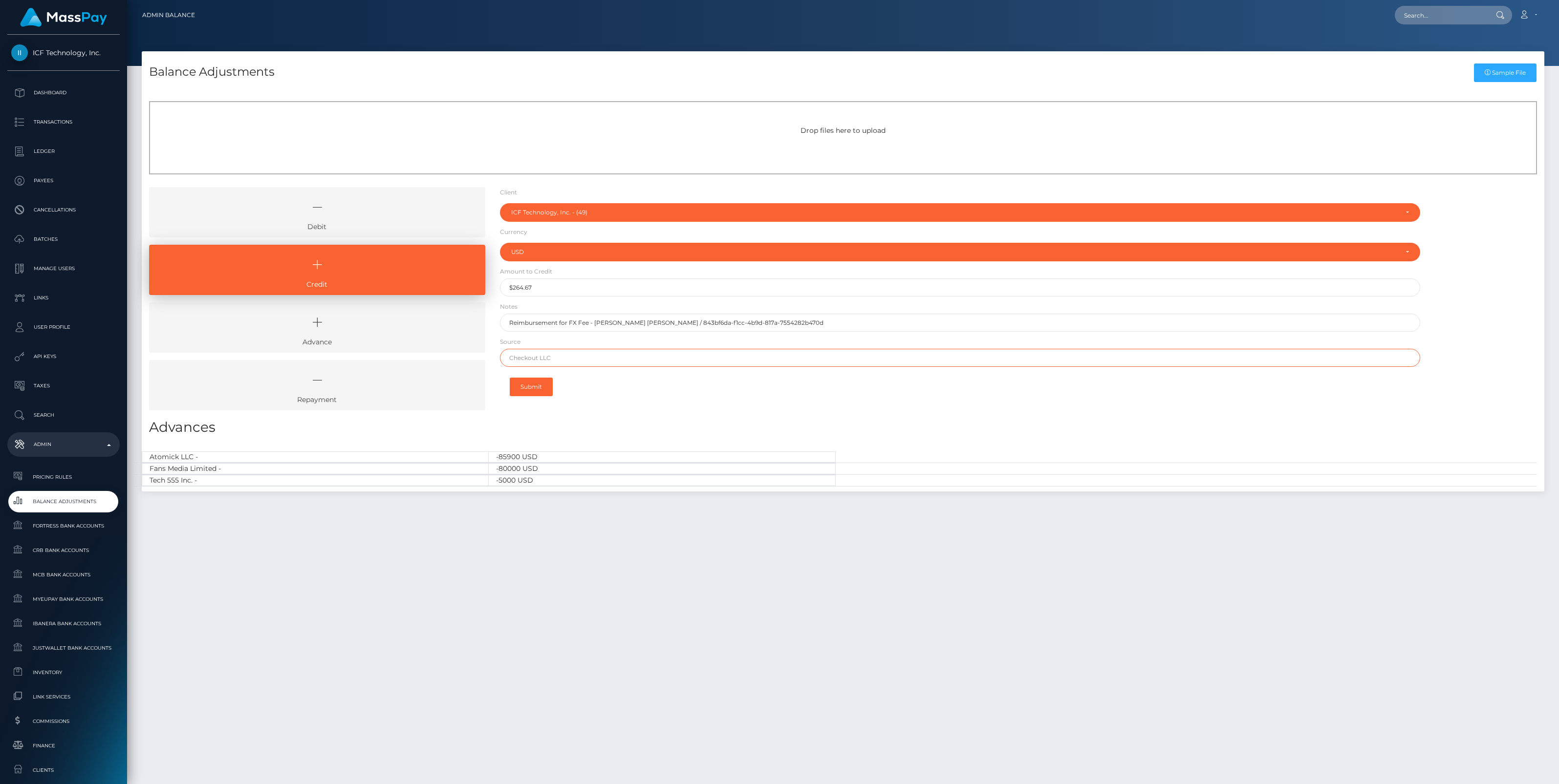
click at [577, 358] on input "text" at bounding box center [960, 358] width 921 height 18
type input "MassPay"
click at [531, 386] on button "Submit" at bounding box center [531, 387] width 43 height 19
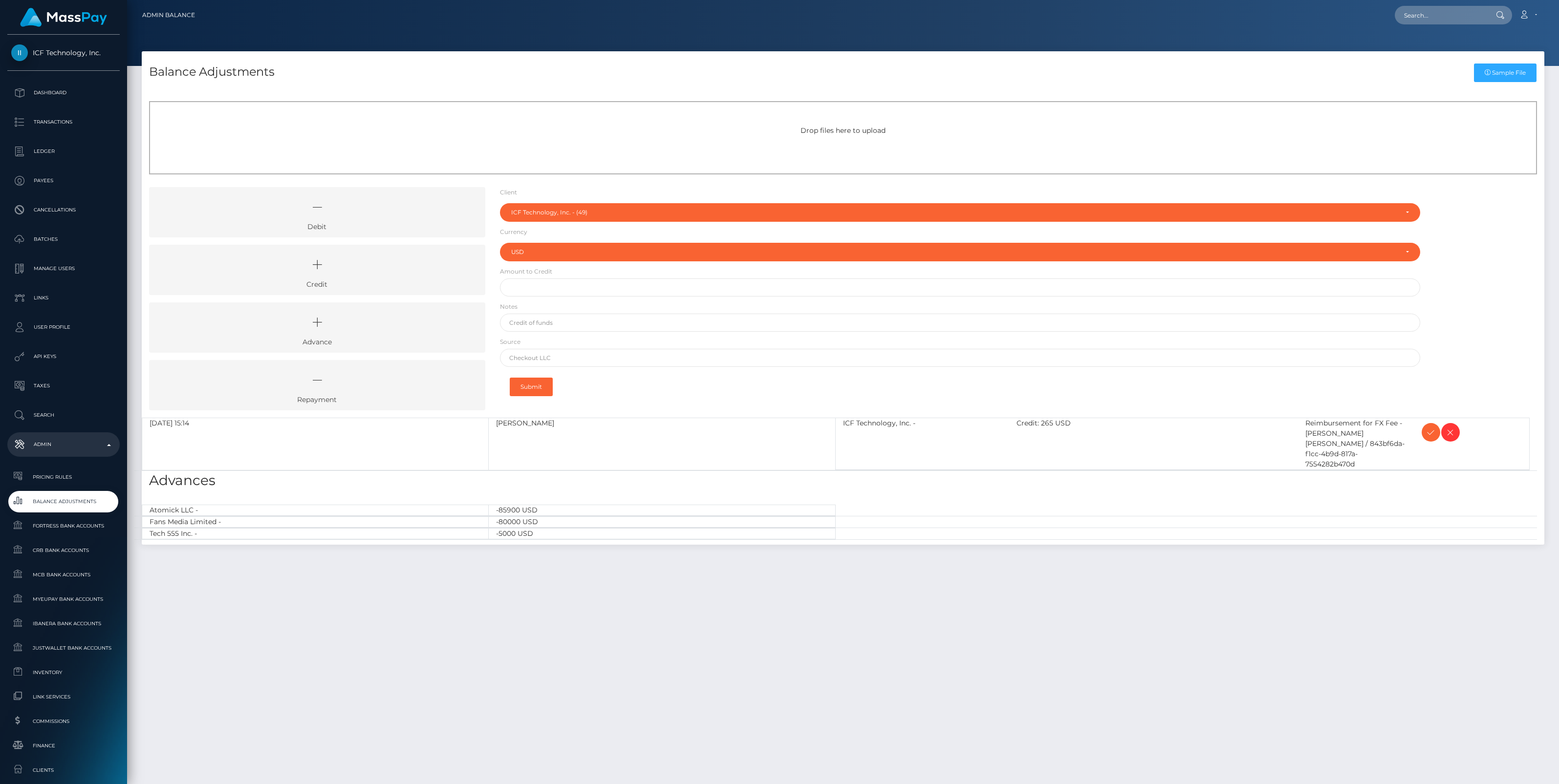
select select "49"
select select "USD"
click at [1431, 431] on icon at bounding box center [1431, 433] width 11 height 12
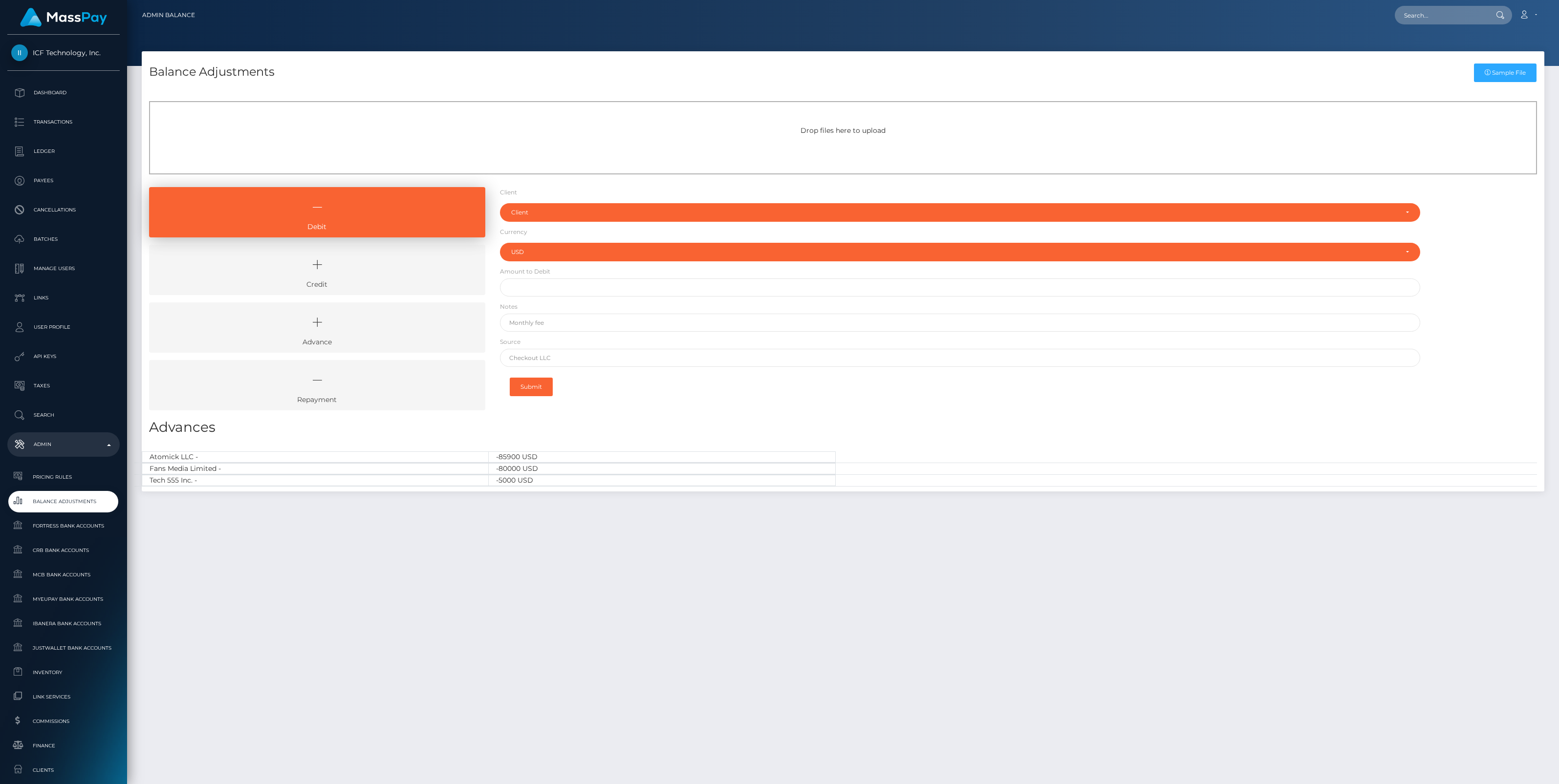
select select "USD"
click at [1447, 15] on input "text" at bounding box center [1441, 15] width 92 height 19
paste input "[EMAIL_ADDRESS][DOMAIN_NAME]"
type input "[EMAIL_ADDRESS][DOMAIN_NAME]"
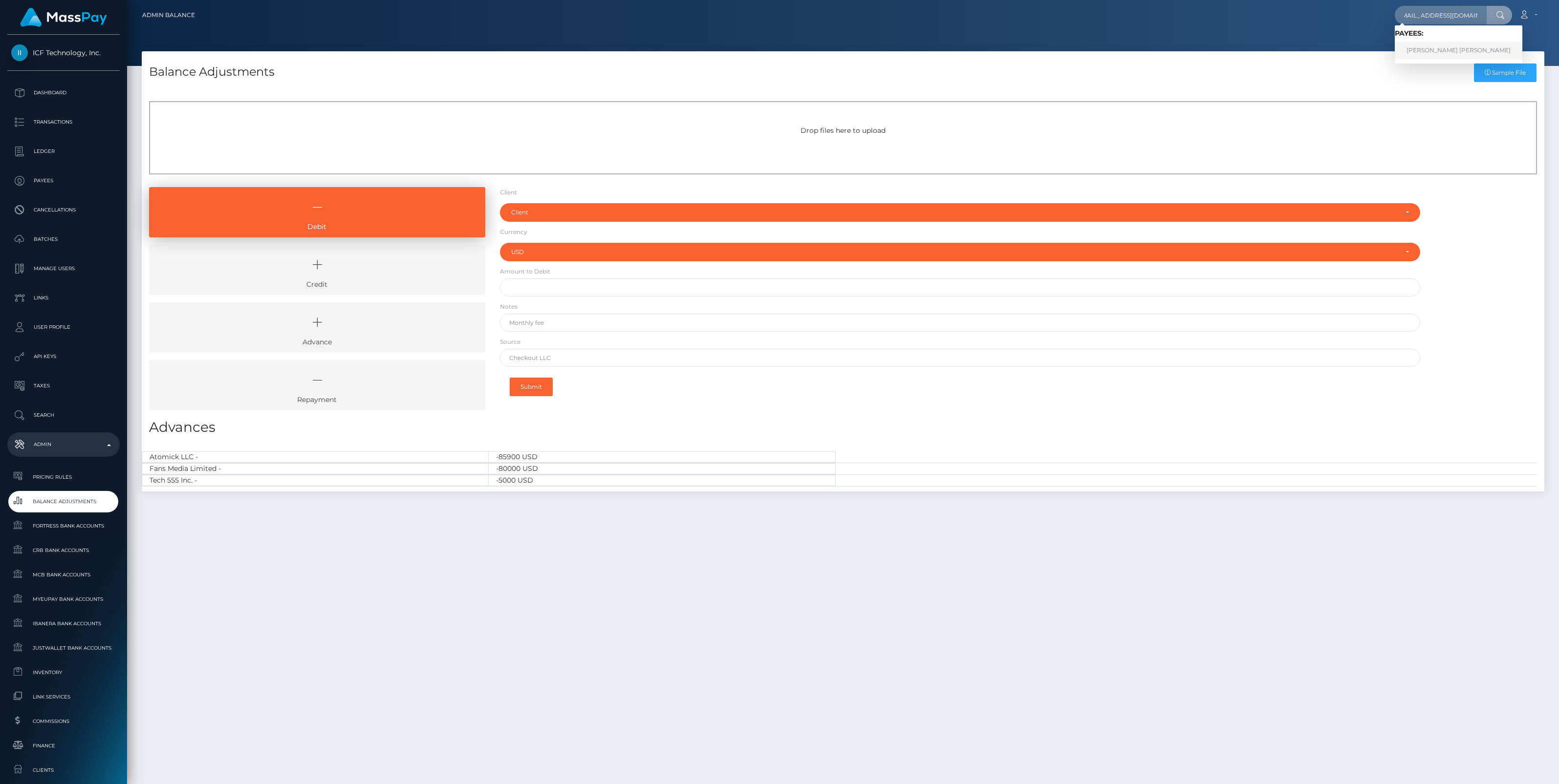
click at [1443, 50] on link "Victoria Jane Whitby" at bounding box center [1459, 51] width 128 height 18
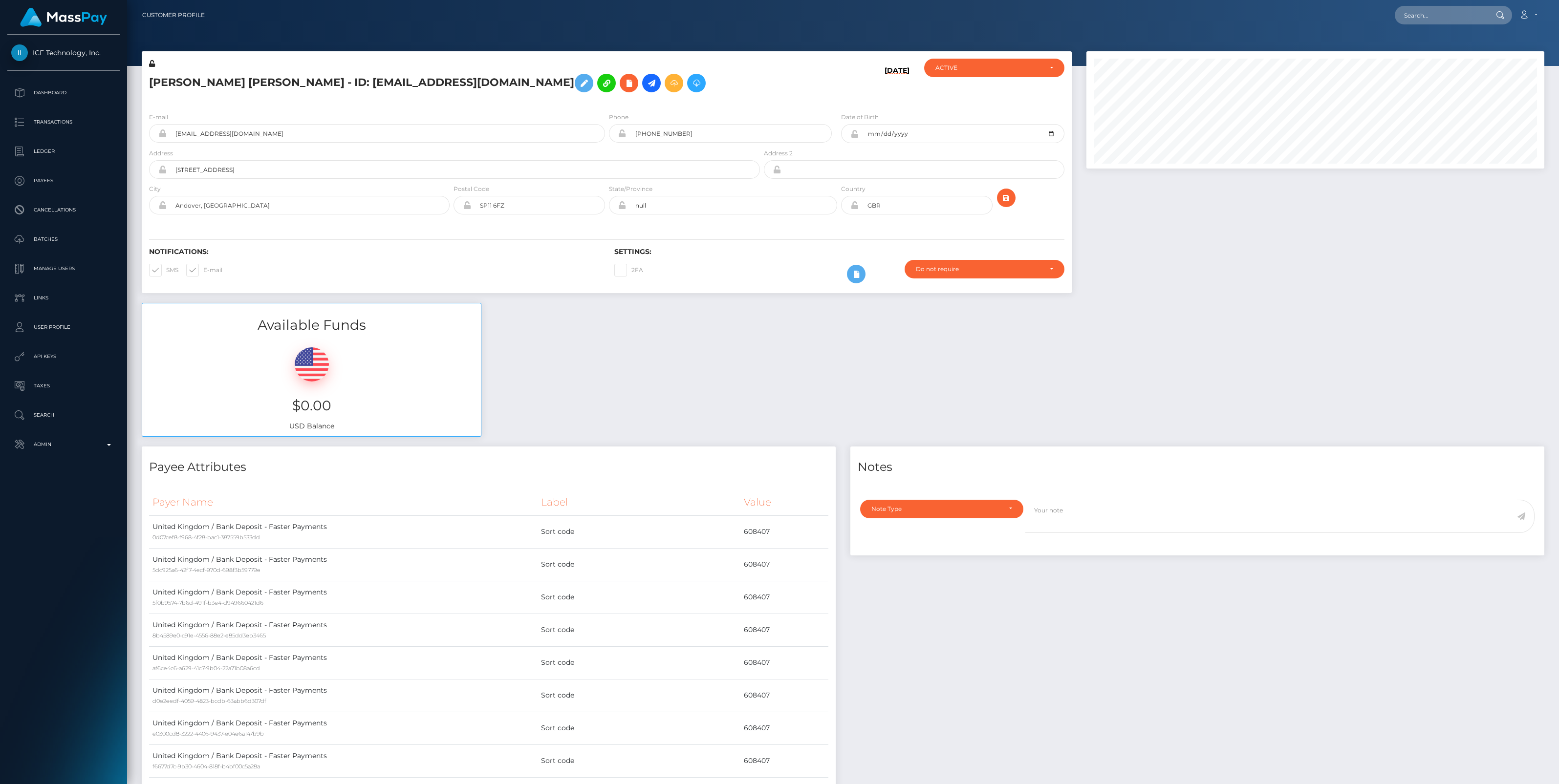
scroll to position [117, 458]
drag, startPoint x: 0, startPoint y: 0, endPoint x: 553, endPoint y: 83, distance: 559.2
click at [668, 83] on icon at bounding box center [674, 83] width 11 height 12
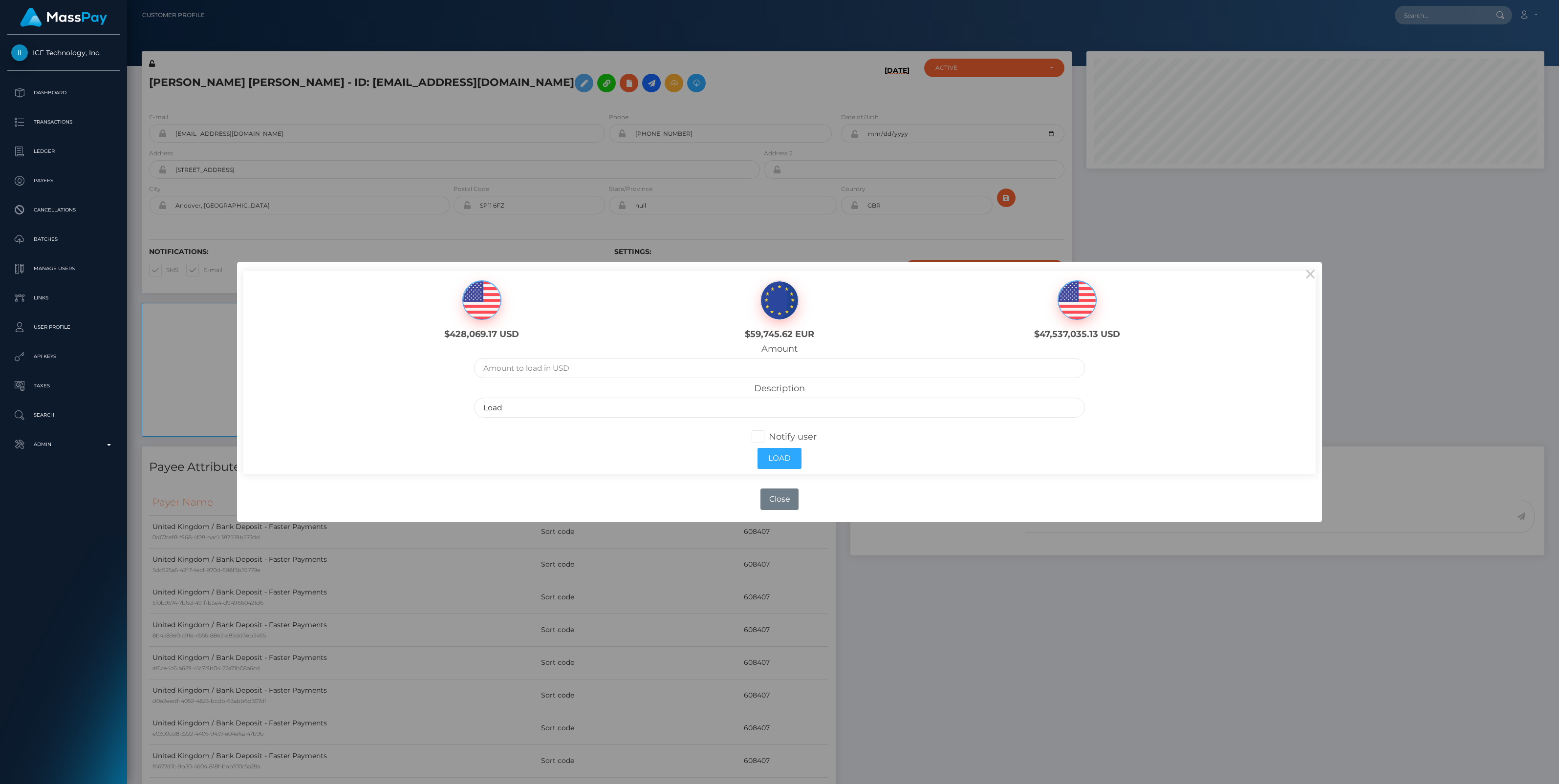
click at [481, 298] on img at bounding box center [482, 300] width 38 height 39
click at [534, 367] on input "text" at bounding box center [779, 368] width 611 height 20
type input "264.67"
click at [493, 406] on input "Load" at bounding box center [779, 407] width 611 height 20
drag, startPoint x: 520, startPoint y: 403, endPoint x: 407, endPoint y: 408, distance: 113.1
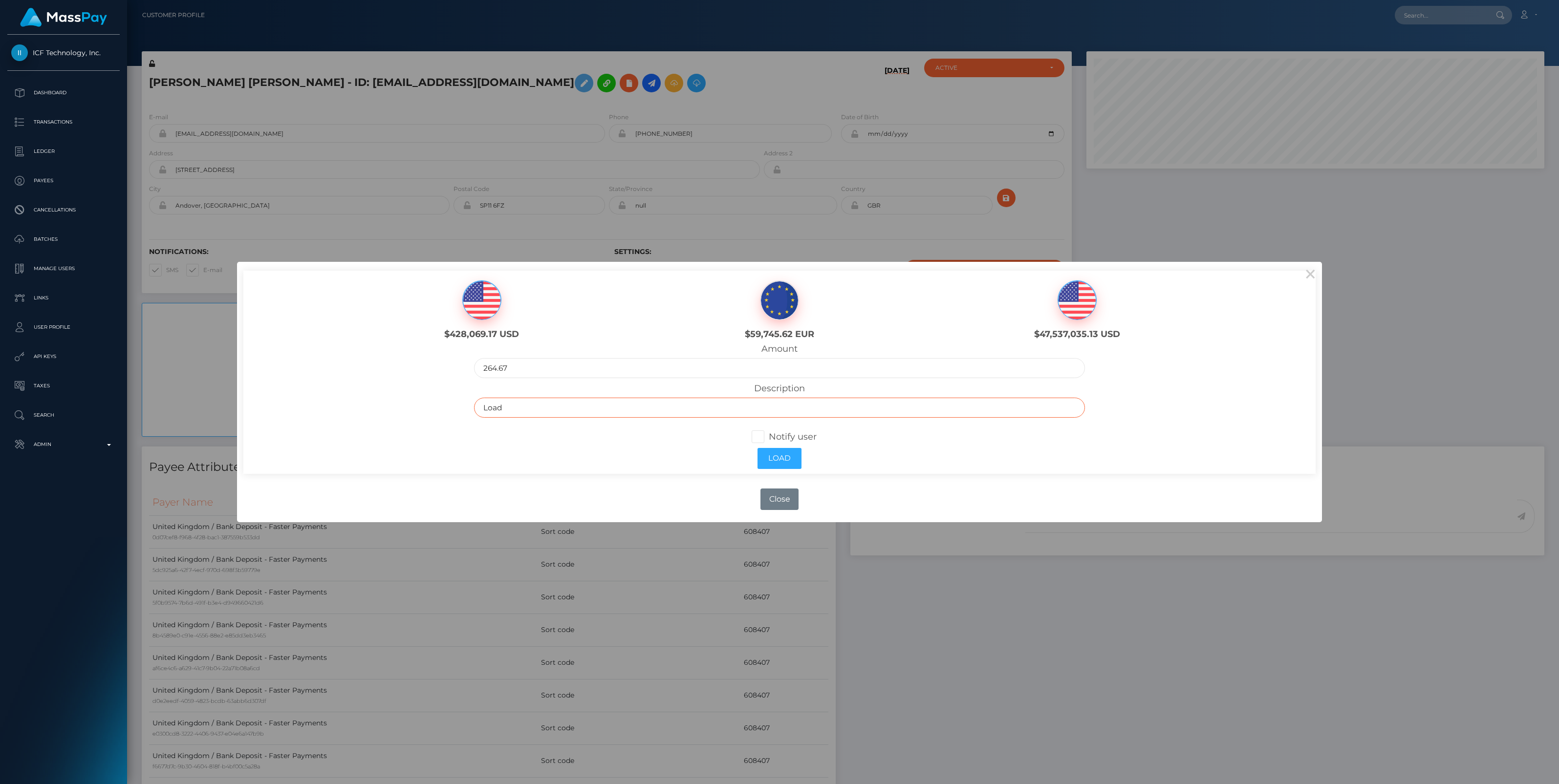
click at [407, 408] on div "$428,069.17 USD $59,745.62 EUR $47,537,035.13 USD Amount 264.67 Load" at bounding box center [779, 372] width 1072 height 203
paste input "Reimbursement for FX Fee - [PERSON_NAME] [PERSON_NAME] / 843bf6da-f1cc-4b9d-817…"
type input "Reimbursement for FX Fee - [PERSON_NAME] [PERSON_NAME] / 843bf6da-f1cc-4b9d-817…"
click at [769, 436] on span at bounding box center [769, 437] width 0 height 11
click at [759, 436] on input "Notify user" at bounding box center [762, 436] width 6 height 6
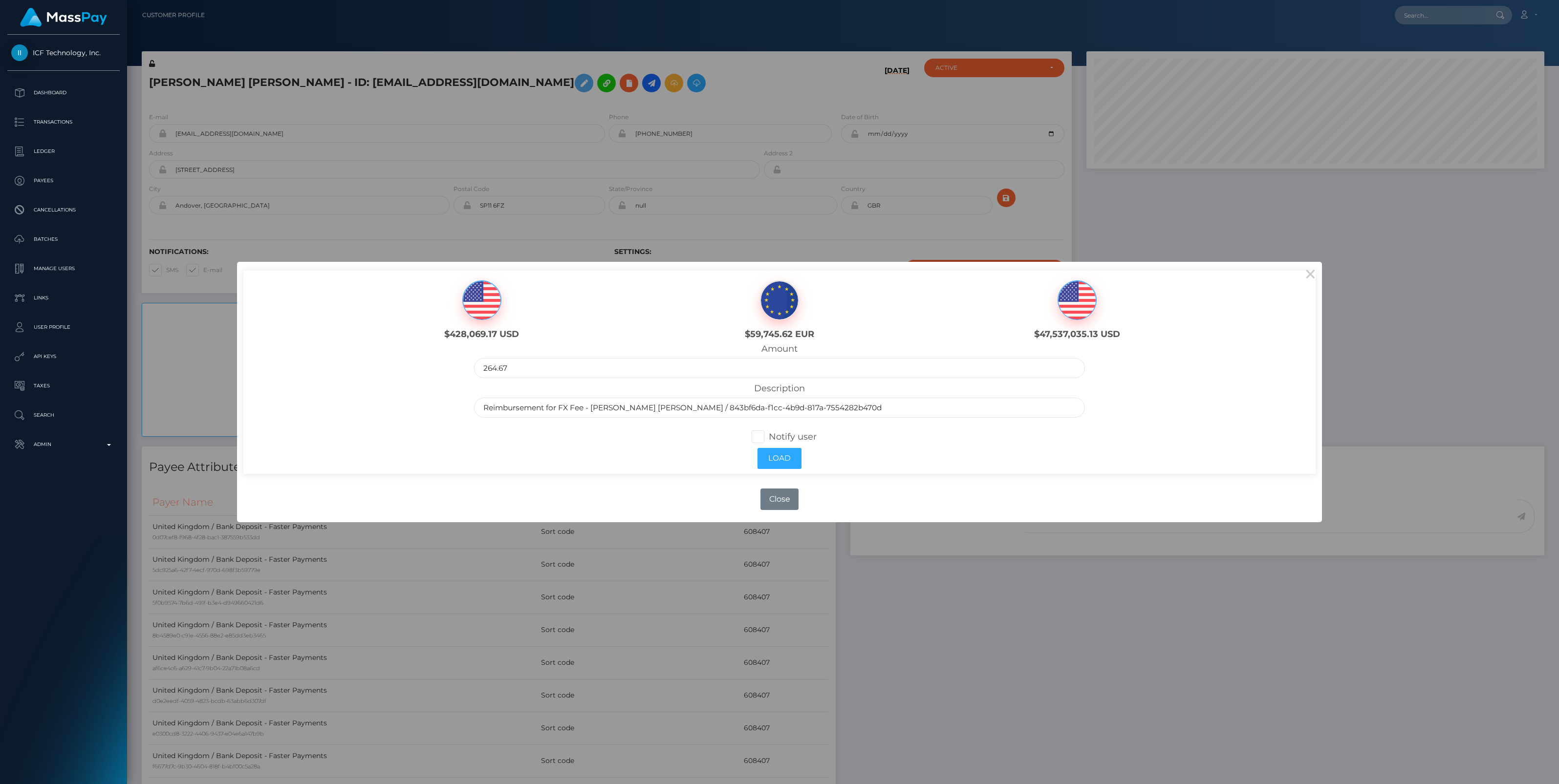
checkbox input "true"
click at [782, 460] on button "Load" at bounding box center [780, 458] width 44 height 21
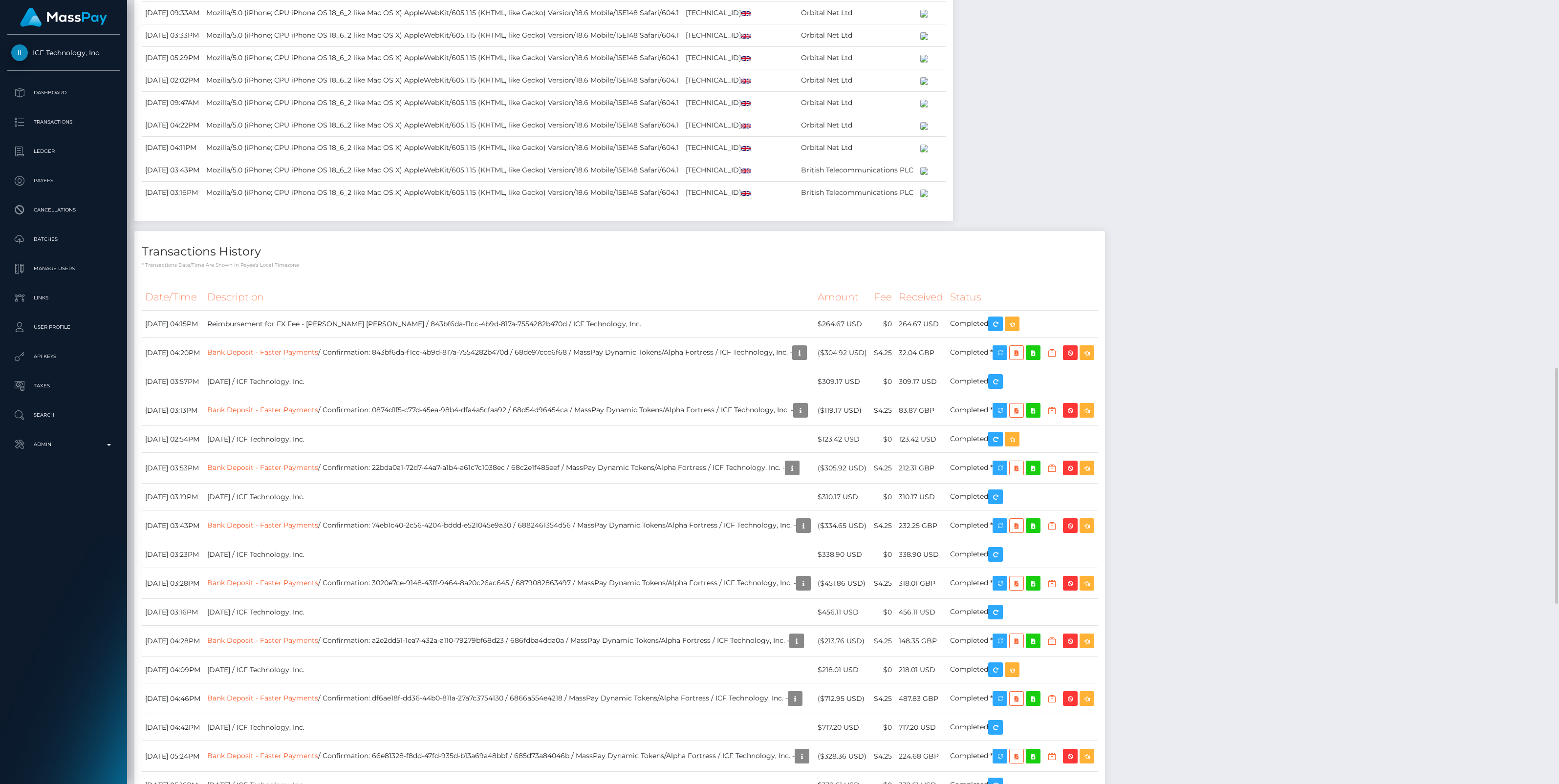
scroll to position [117, 458]
click at [42, 149] on p "Ledger" at bounding box center [64, 151] width 105 height 15
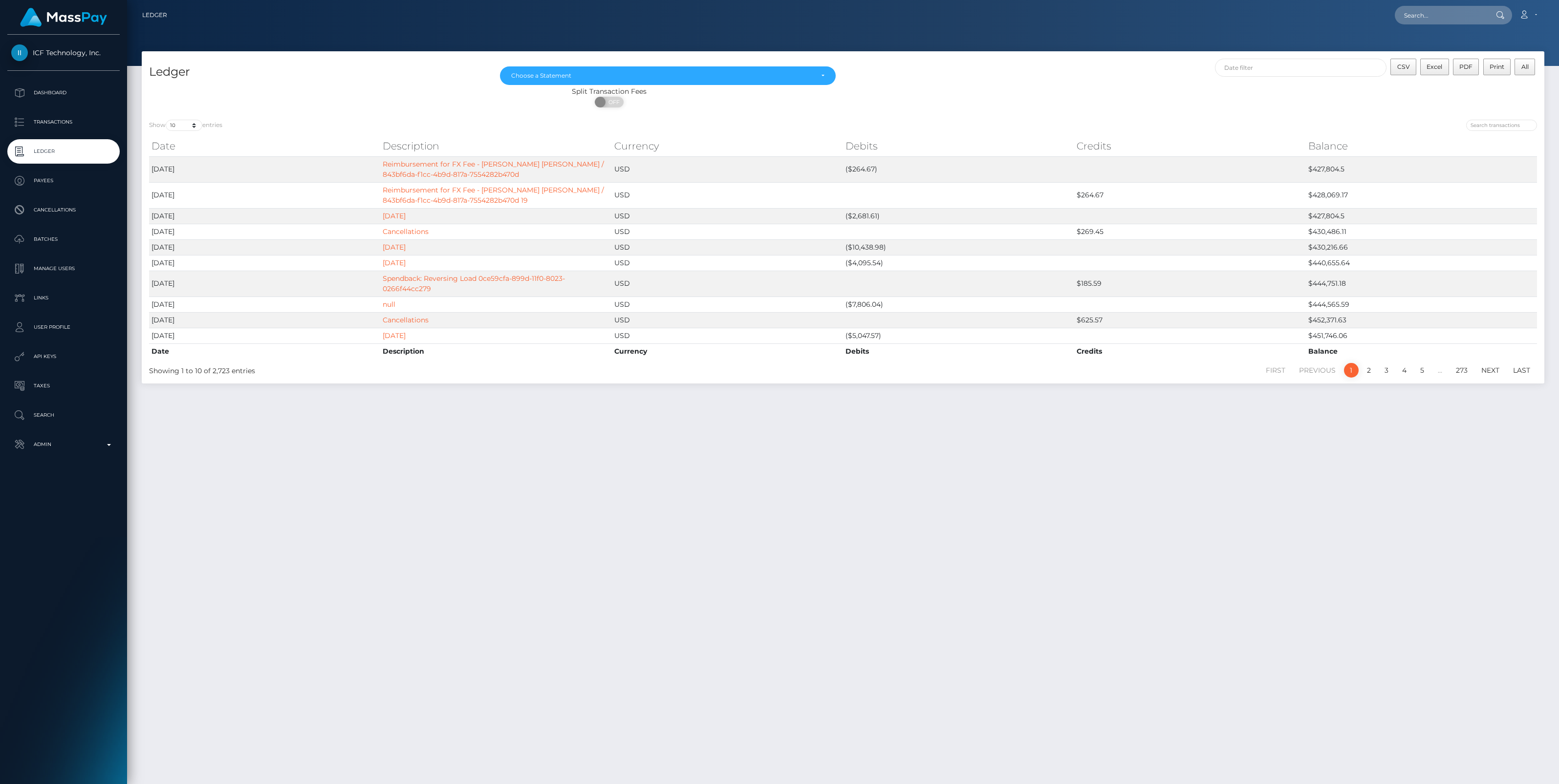
click at [869, 638] on div "Ledger [DATE] [DATE] [DATE] [DATE] [DATE] [DATE] [DATE] [DATE] [DATE] [DATE] [D…" at bounding box center [843, 413] width 1432 height 724
